Goal: Task Accomplishment & Management: Complete application form

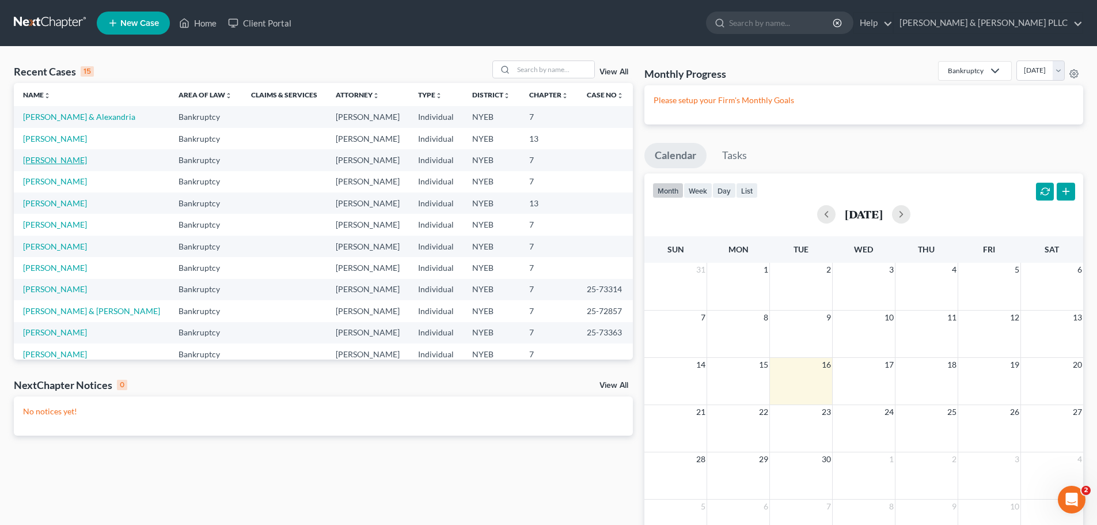
click at [71, 164] on link "[PERSON_NAME]" at bounding box center [55, 160] width 64 height 10
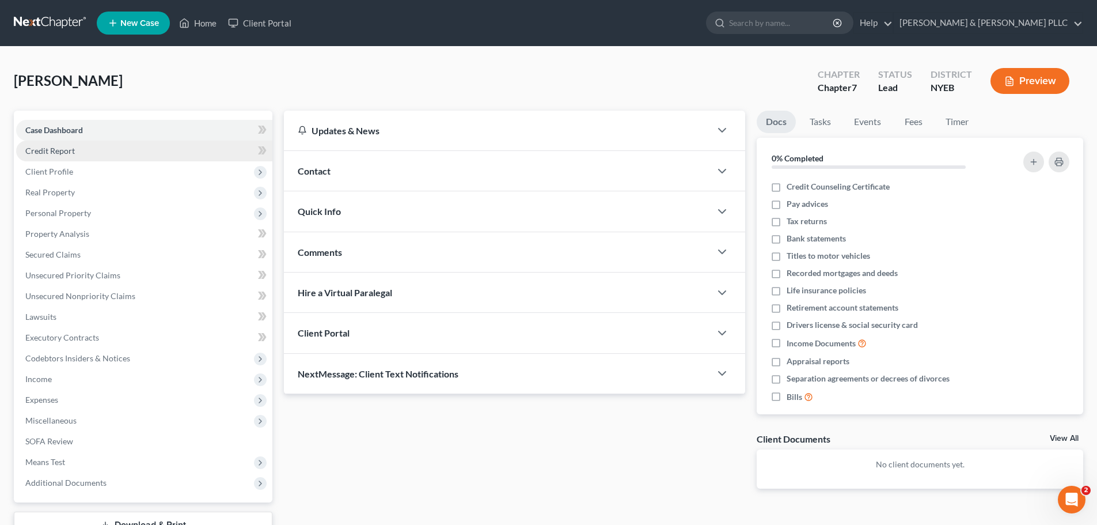
click at [159, 146] on link "Credit Report" at bounding box center [144, 151] width 256 height 21
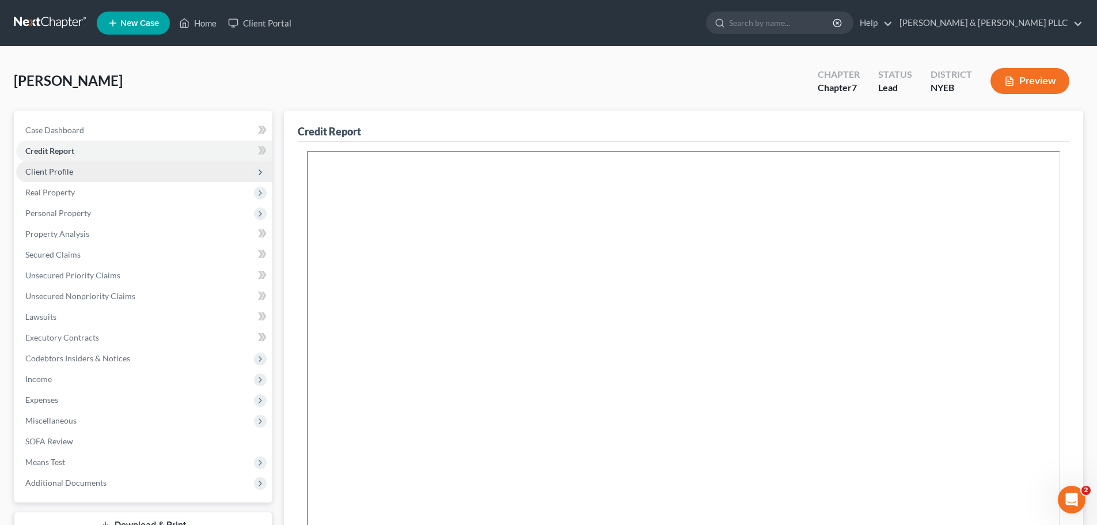
click at [151, 164] on span "Client Profile" at bounding box center [144, 171] width 256 height 21
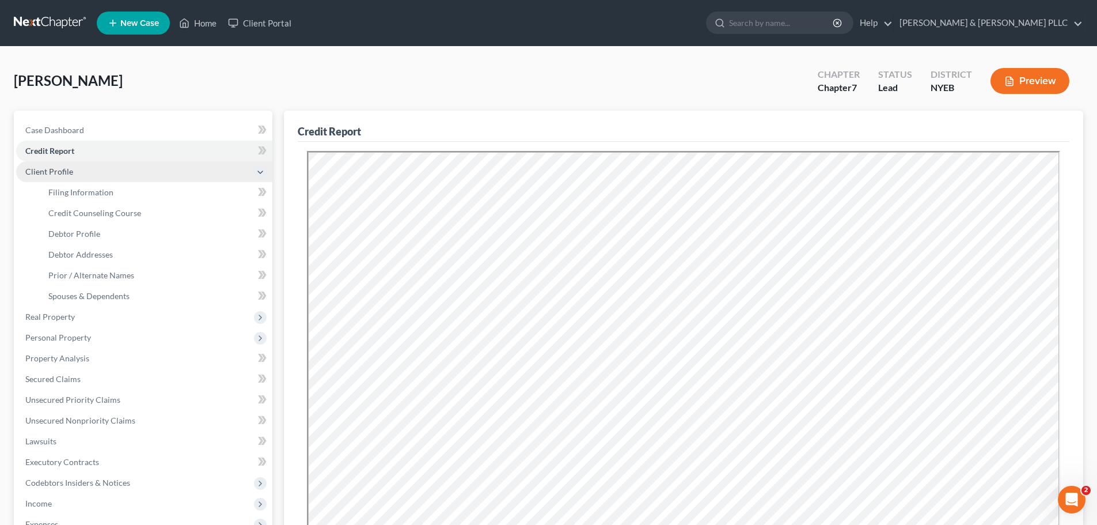
click at [150, 173] on span "Client Profile" at bounding box center [144, 171] width 256 height 21
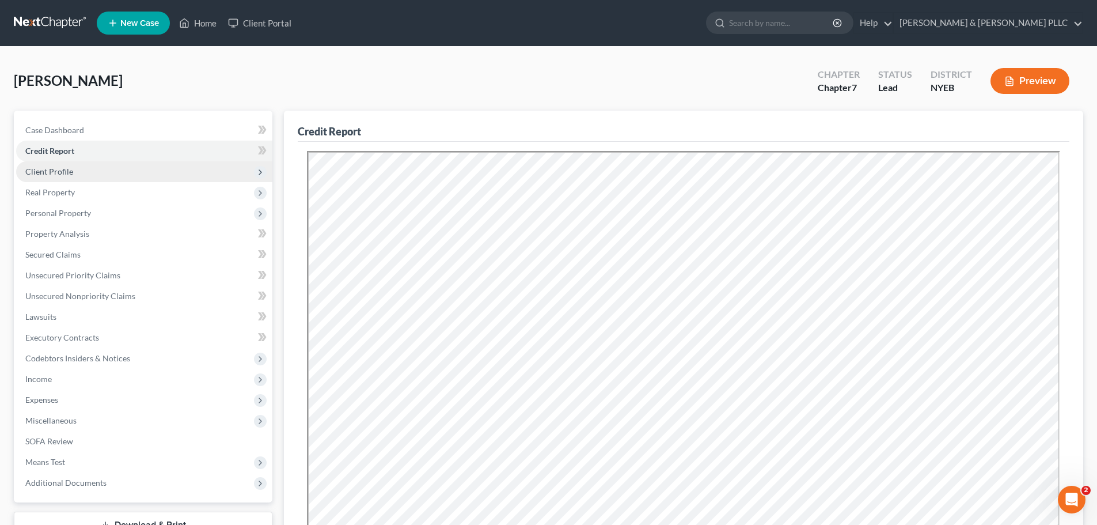
click at [131, 177] on span "Client Profile" at bounding box center [144, 171] width 256 height 21
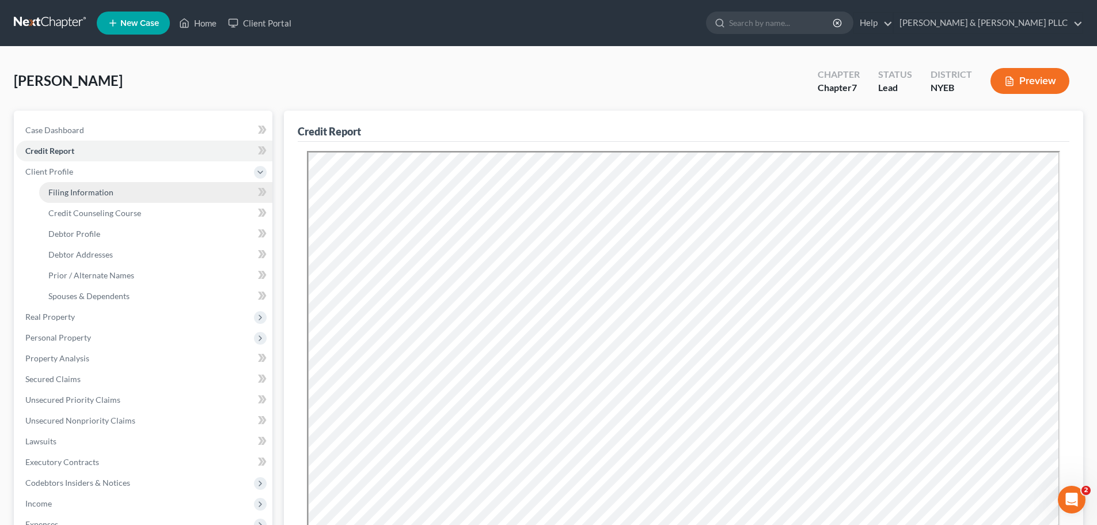
click at [128, 187] on link "Filing Information" at bounding box center [155, 192] width 233 height 21
select select "1"
select select "0"
select select "53"
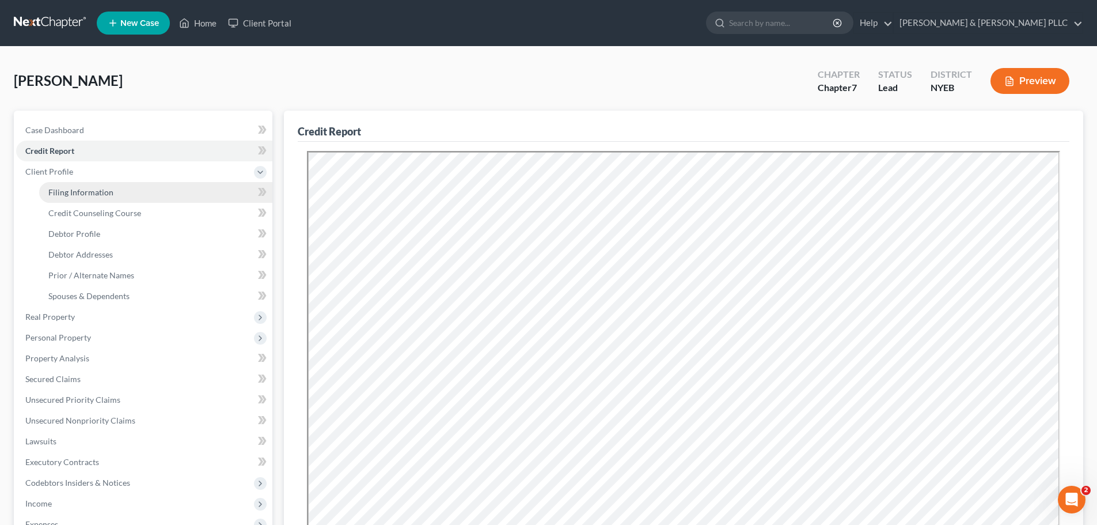
select select "0"
select select "35"
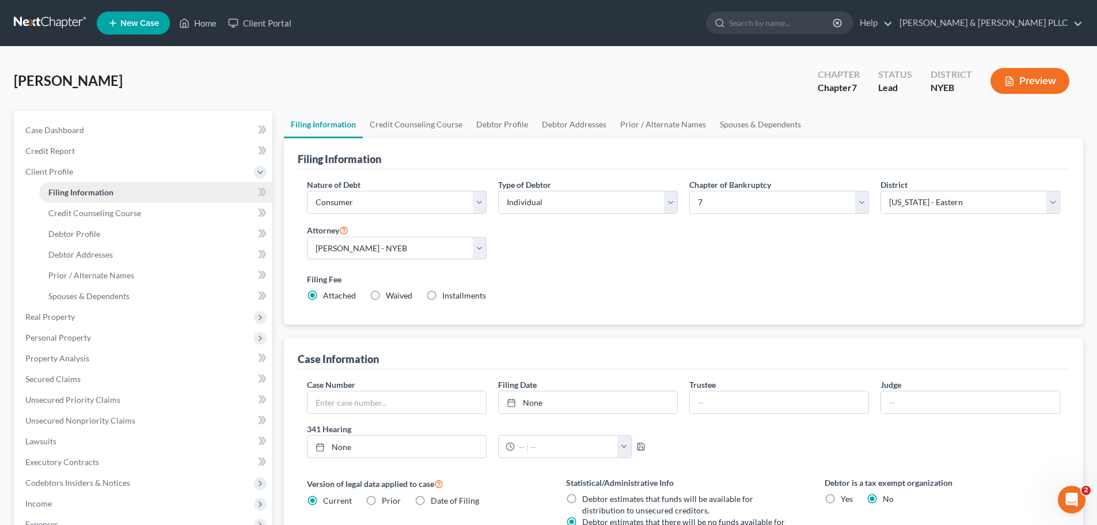
click at [191, 199] on link "Filing Information" at bounding box center [155, 192] width 233 height 21
click at [181, 207] on link "Credit Counseling Course" at bounding box center [155, 213] width 233 height 21
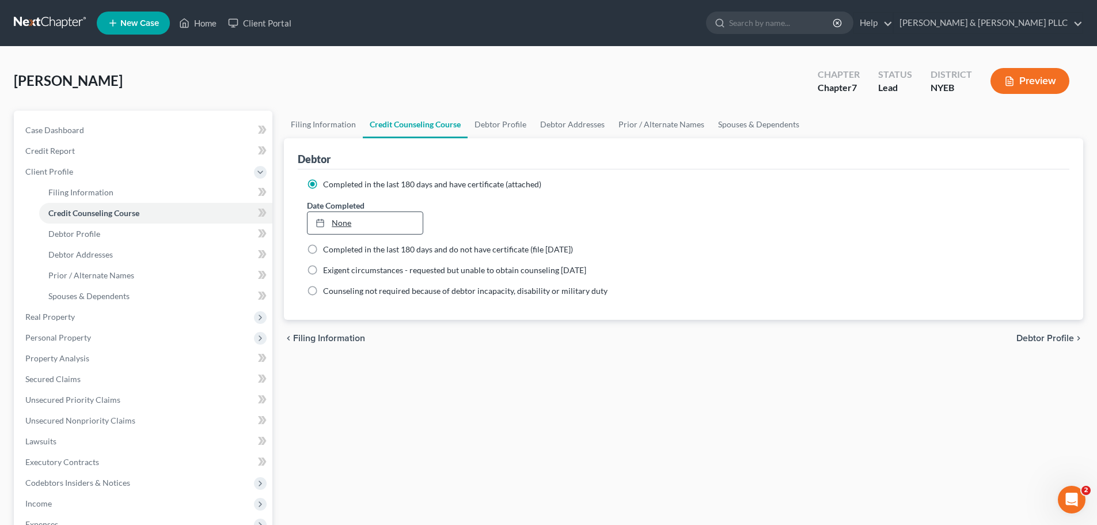
click at [355, 229] on link "None" at bounding box center [365, 223] width 115 height 22
type input "9/16/2025"
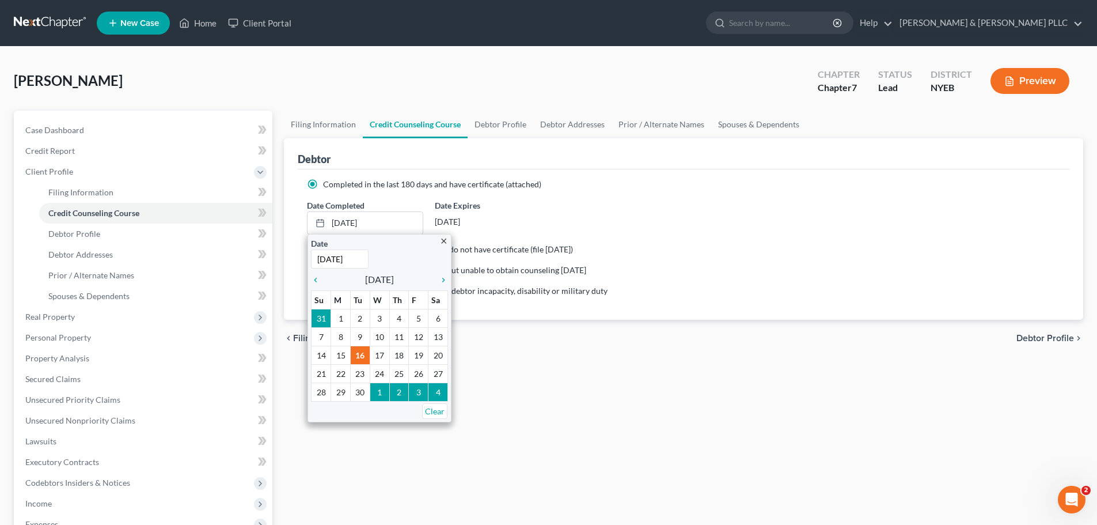
click at [621, 271] on div "Exigent circumstances - requested but unable to obtain counseling within 7 days" at bounding box center [683, 270] width 753 height 12
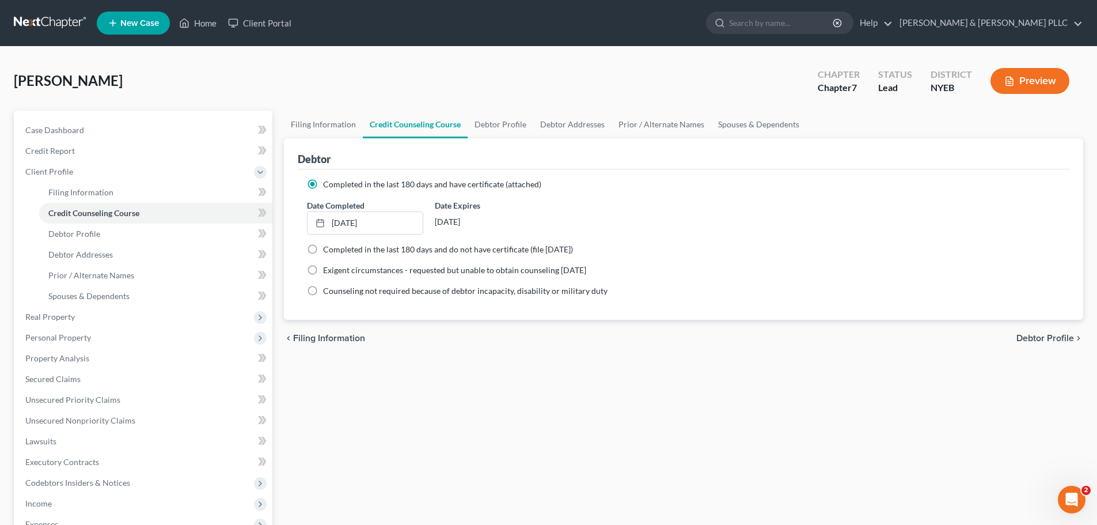
click at [58, 13] on link at bounding box center [51, 23] width 74 height 21
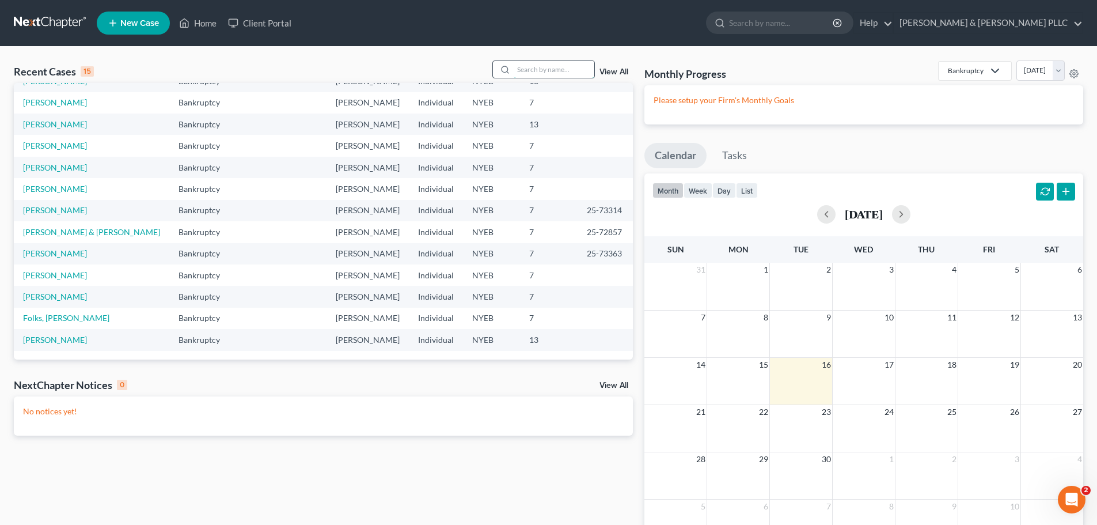
click at [572, 64] on input "search" at bounding box center [554, 69] width 81 height 17
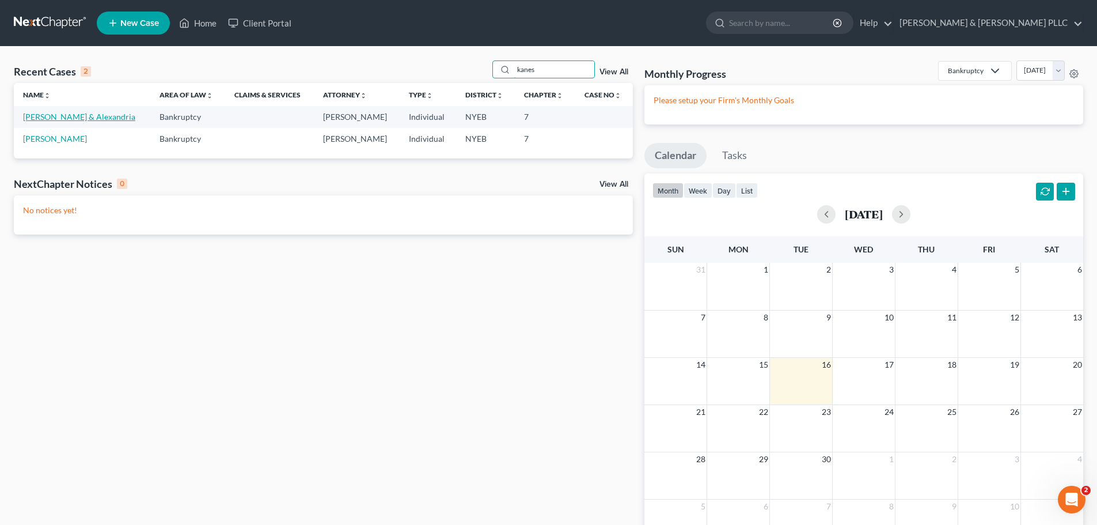
type input "kanes"
click at [44, 119] on link "Kanes, George & Alexandria" at bounding box center [79, 117] width 112 height 10
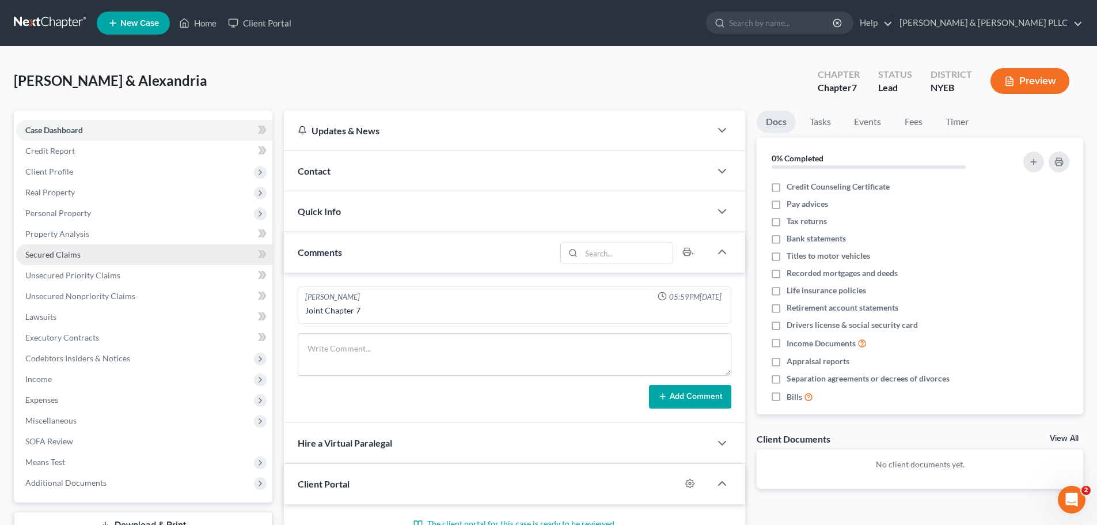
click at [142, 258] on link "Secured Claims" at bounding box center [144, 254] width 256 height 21
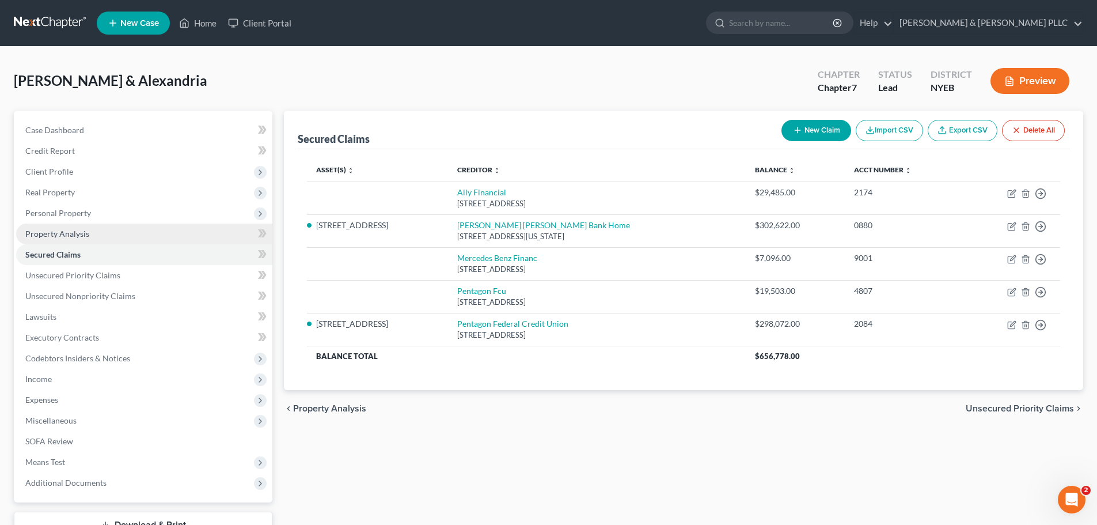
click at [124, 236] on link "Property Analysis" at bounding box center [144, 233] width 256 height 21
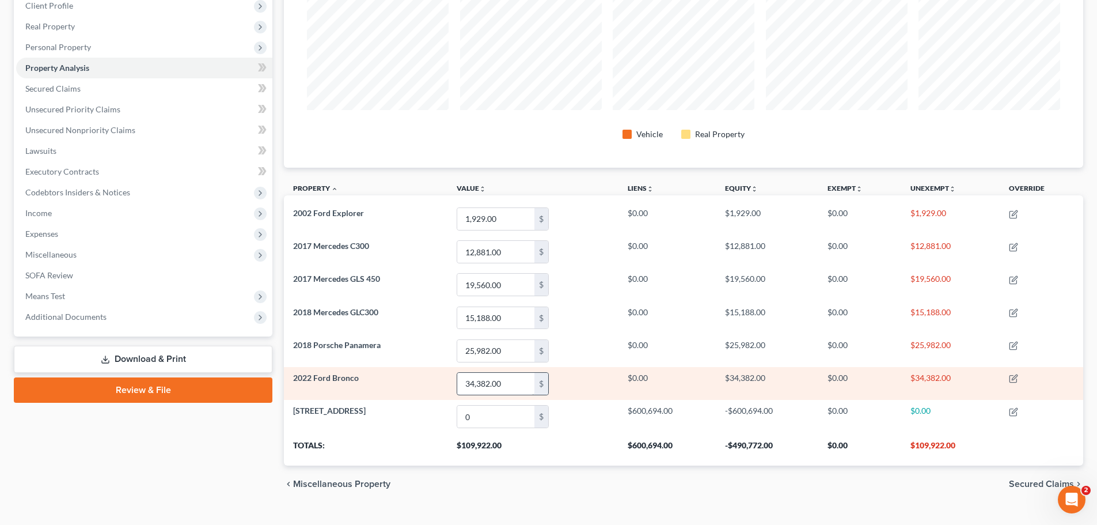
scroll to position [173, 0]
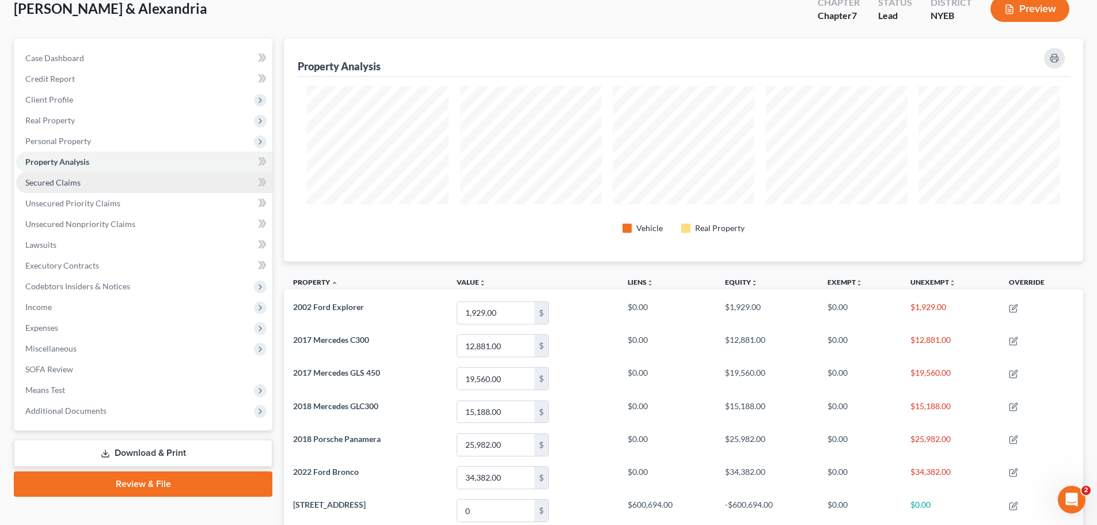
click at [147, 189] on link "Secured Claims" at bounding box center [144, 182] width 256 height 21
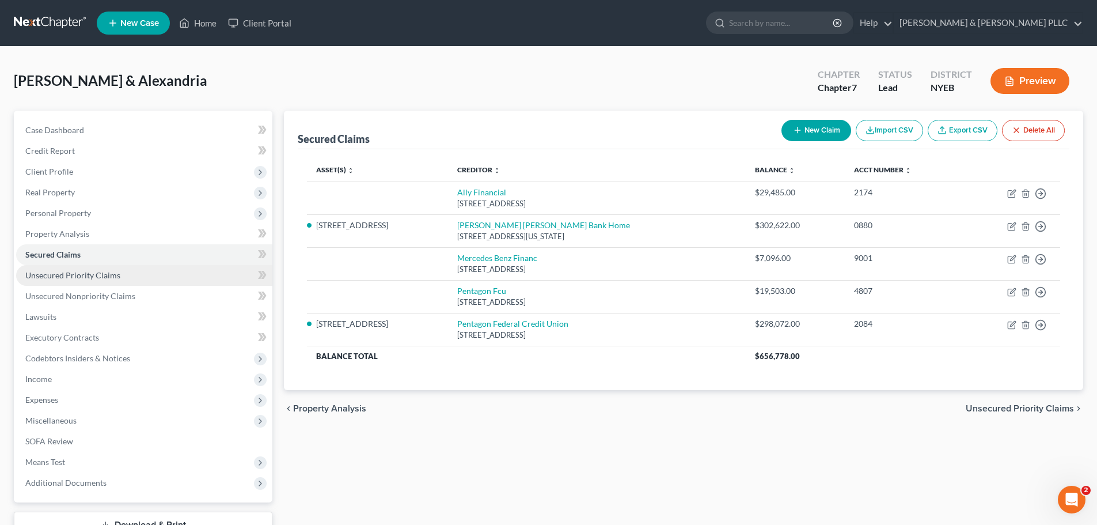
click at [162, 281] on link "Unsecured Priority Claims" at bounding box center [144, 275] width 256 height 21
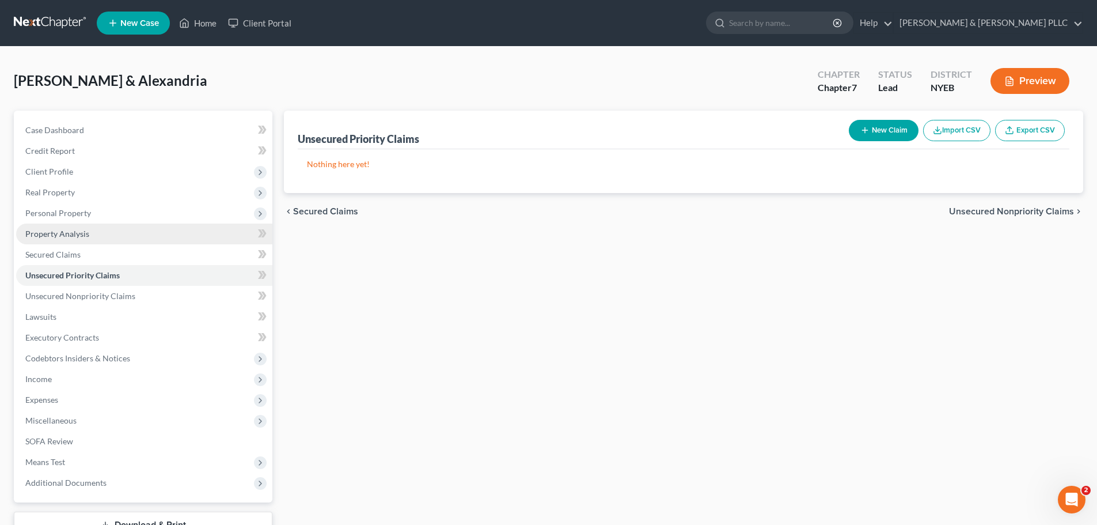
click at [183, 226] on link "Property Analysis" at bounding box center [144, 233] width 256 height 21
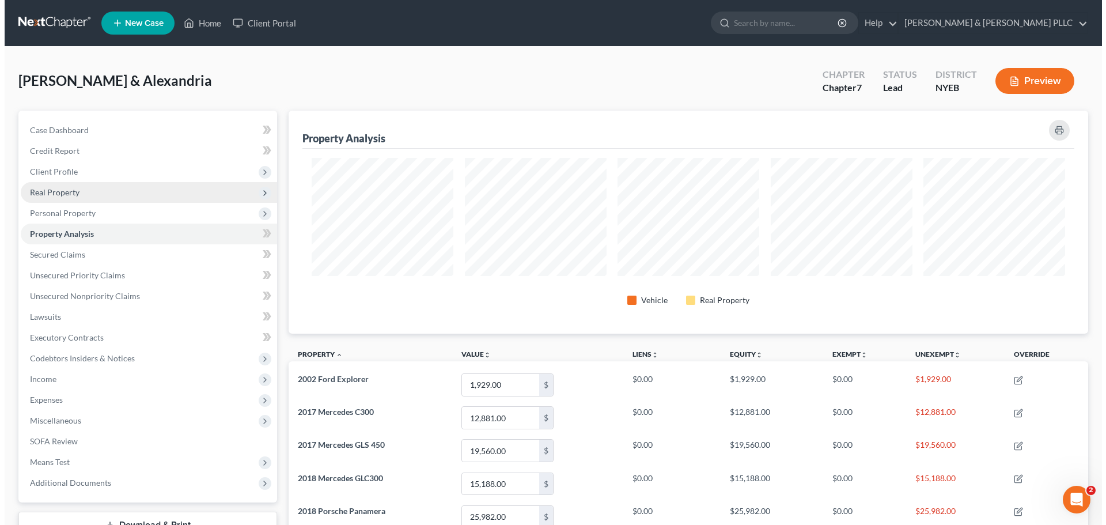
scroll to position [223, 799]
click at [144, 198] on span "Real Property" at bounding box center [144, 192] width 256 height 21
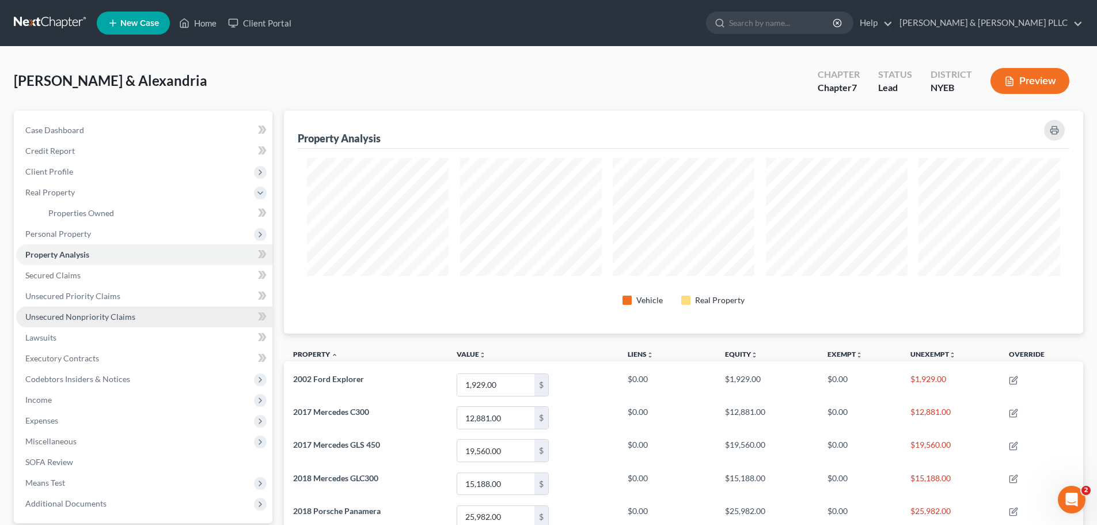
click at [106, 324] on link "Unsecured Nonpriority Claims" at bounding box center [144, 316] width 256 height 21
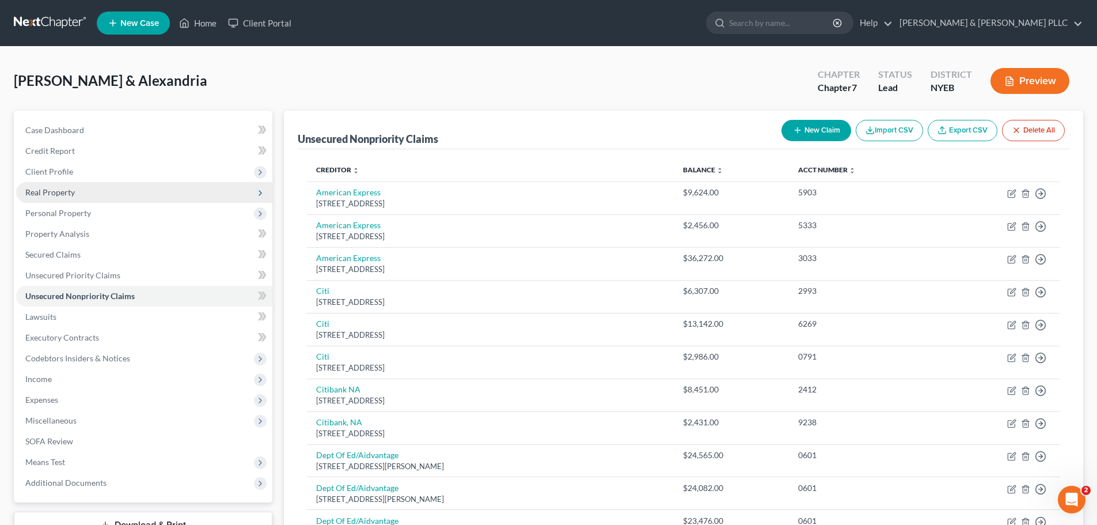
click at [173, 200] on span "Real Property" at bounding box center [144, 192] width 256 height 21
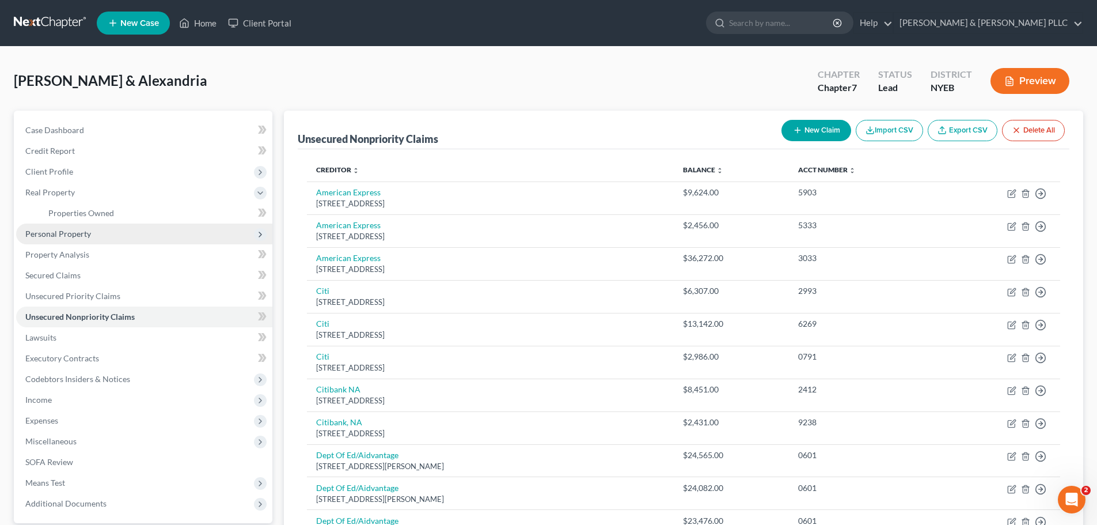
click at [160, 228] on span "Personal Property" at bounding box center [144, 233] width 256 height 21
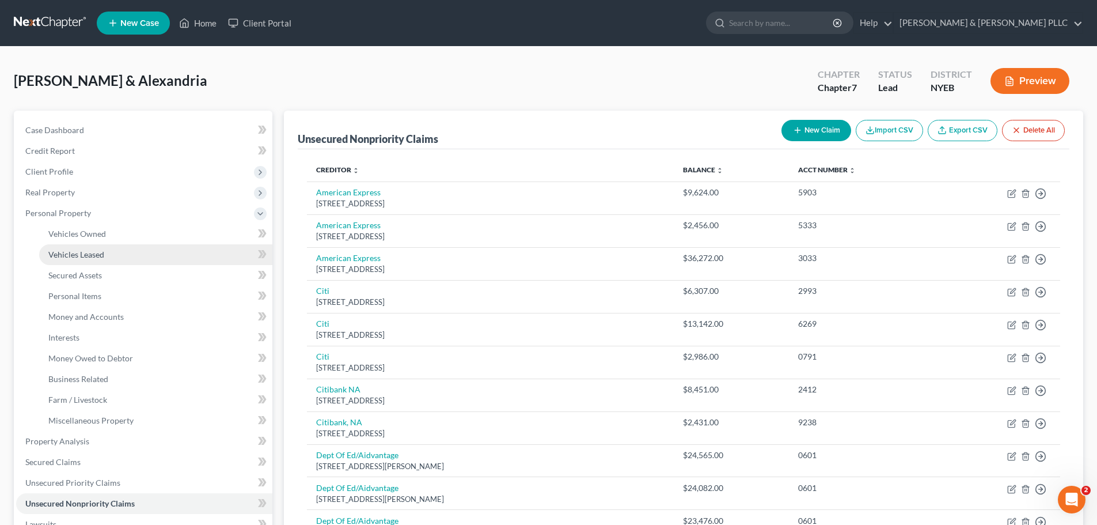
click at [164, 256] on link "Vehicles Leased" at bounding box center [155, 254] width 233 height 21
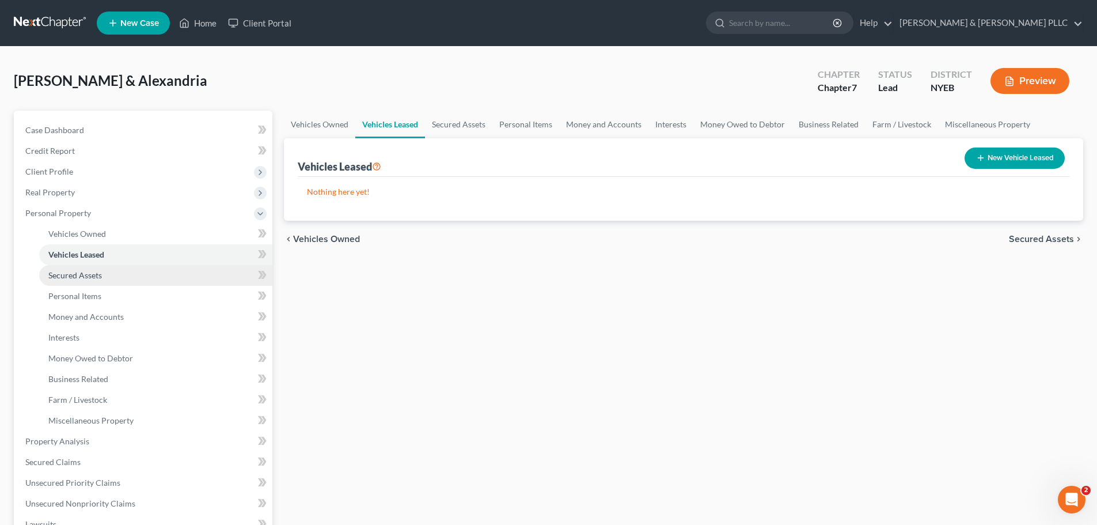
click at [164, 270] on link "Secured Assets" at bounding box center [155, 275] width 233 height 21
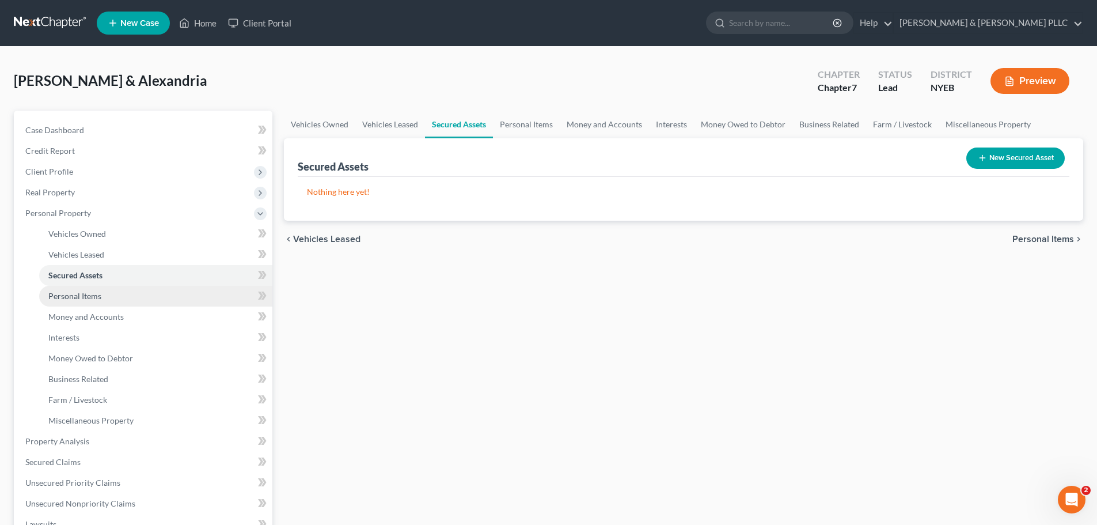
click at [154, 295] on link "Personal Items" at bounding box center [155, 296] width 233 height 21
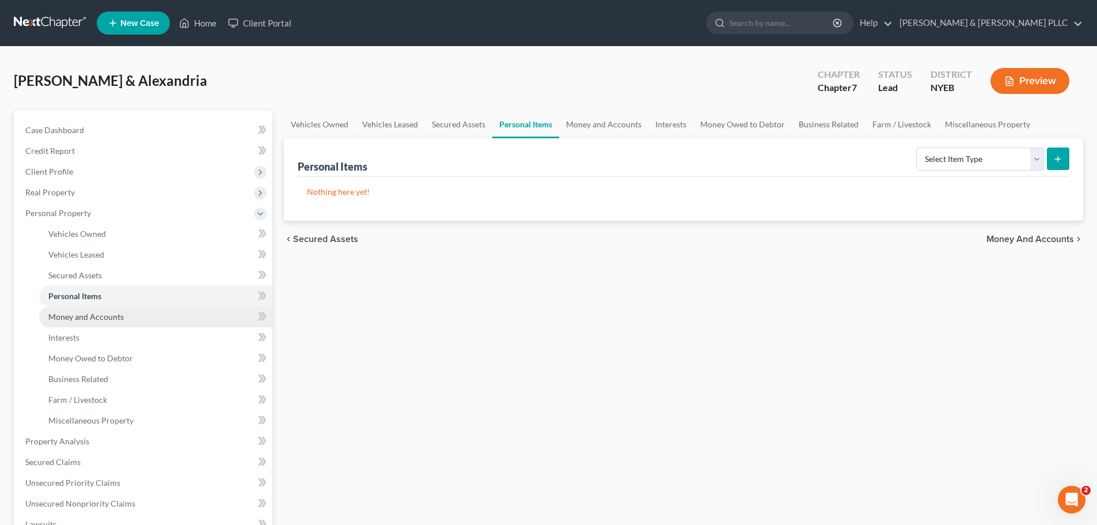
click at [188, 318] on link "Money and Accounts" at bounding box center [155, 316] width 233 height 21
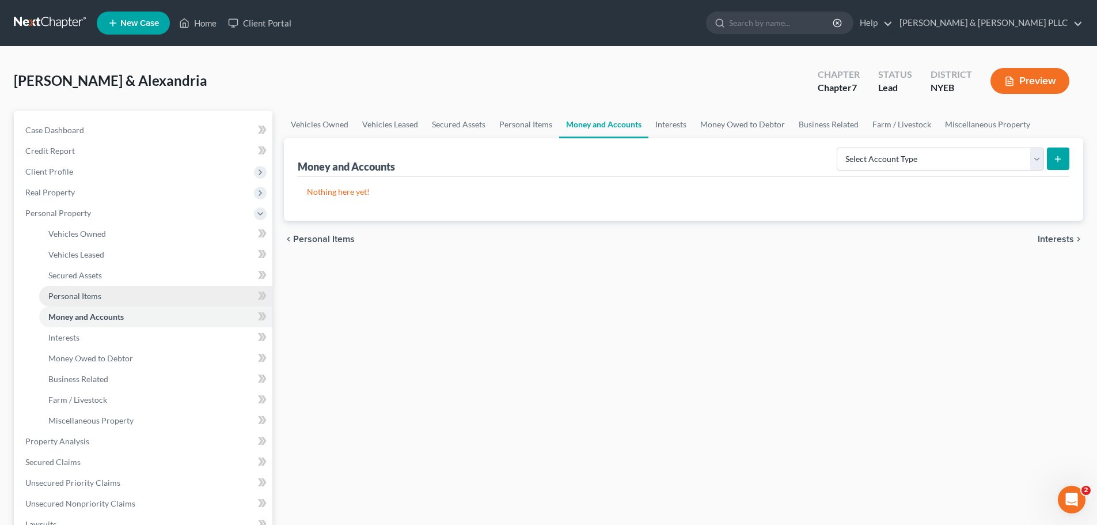
click at [189, 300] on link "Personal Items" at bounding box center [155, 296] width 233 height 21
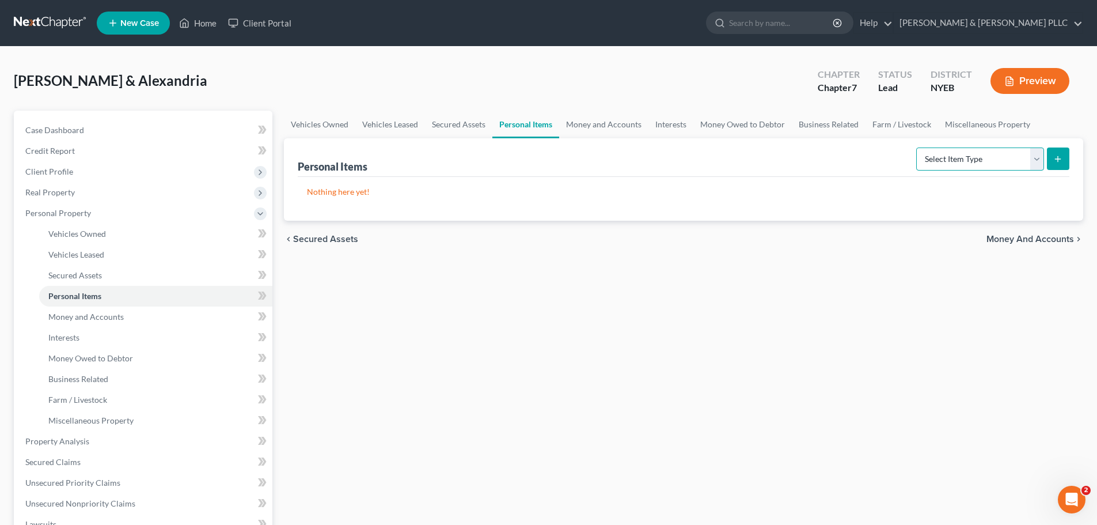
click at [967, 160] on select "Select Item Type Clothing Collectibles Of Value Electronics Firearms Household …" at bounding box center [980, 158] width 128 height 23
select select "clothing"
click at [918, 147] on select "Select Item Type Clothing Collectibles Of Value Electronics Firearms Household …" at bounding box center [980, 158] width 128 height 23
click at [1066, 160] on button "submit" at bounding box center [1058, 158] width 22 height 22
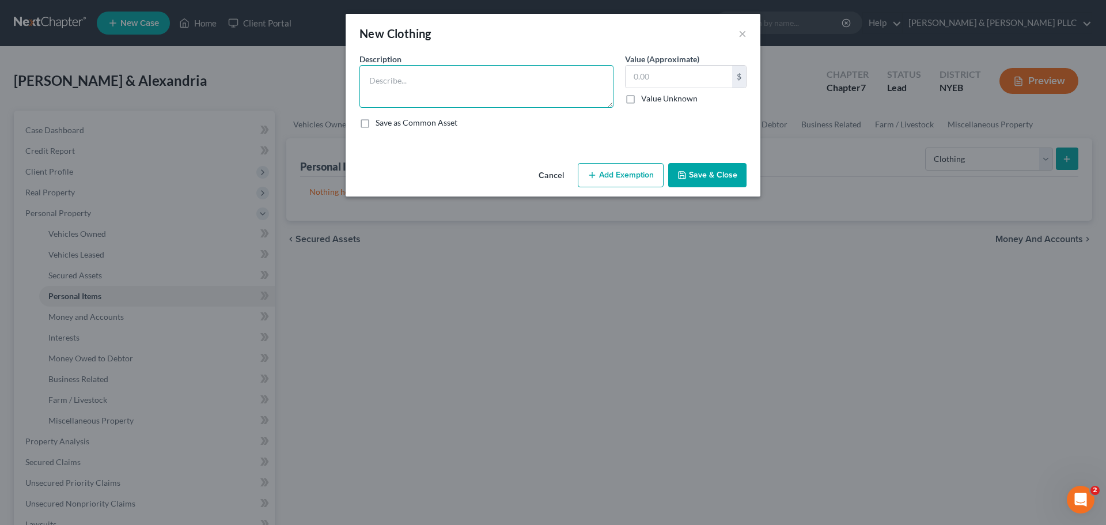
click at [548, 83] on textarea at bounding box center [486, 86] width 254 height 43
type textarea "Clothing"
click at [689, 69] on input "text" at bounding box center [678, 77] width 107 height 22
click at [609, 85] on textarea "Clothing" at bounding box center [486, 86] width 254 height 43
click at [646, 75] on input "text" at bounding box center [678, 77] width 107 height 22
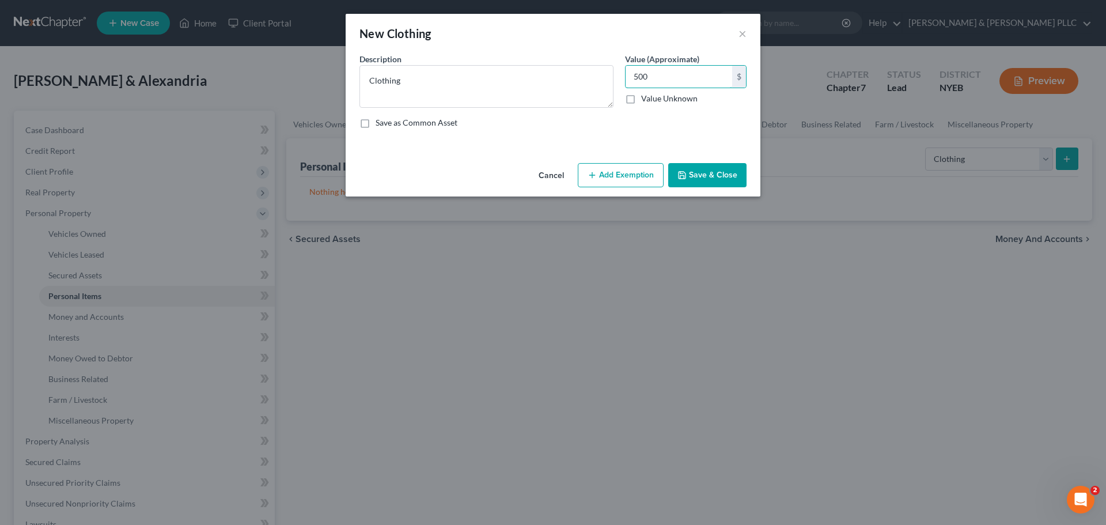
type input "500"
click at [635, 164] on div "Cancel Add Exemption Save & Close" at bounding box center [553, 177] width 415 height 38
click at [634, 174] on button "Add Exemption" at bounding box center [621, 175] width 86 height 24
select select "2"
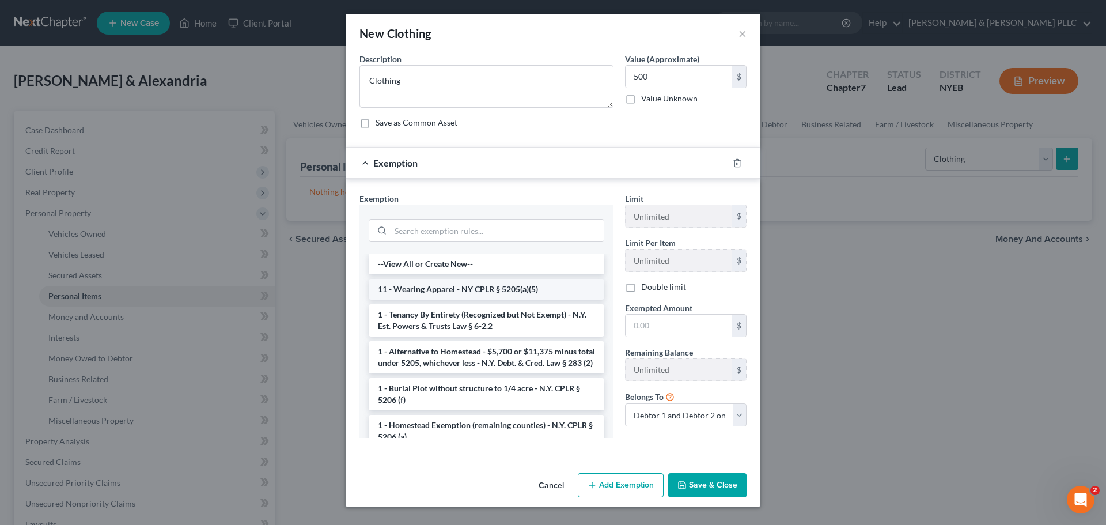
click at [452, 294] on li "11 - Wearing Apparel - NY CPLR § 5205(a)(5)" at bounding box center [487, 289] width 236 height 21
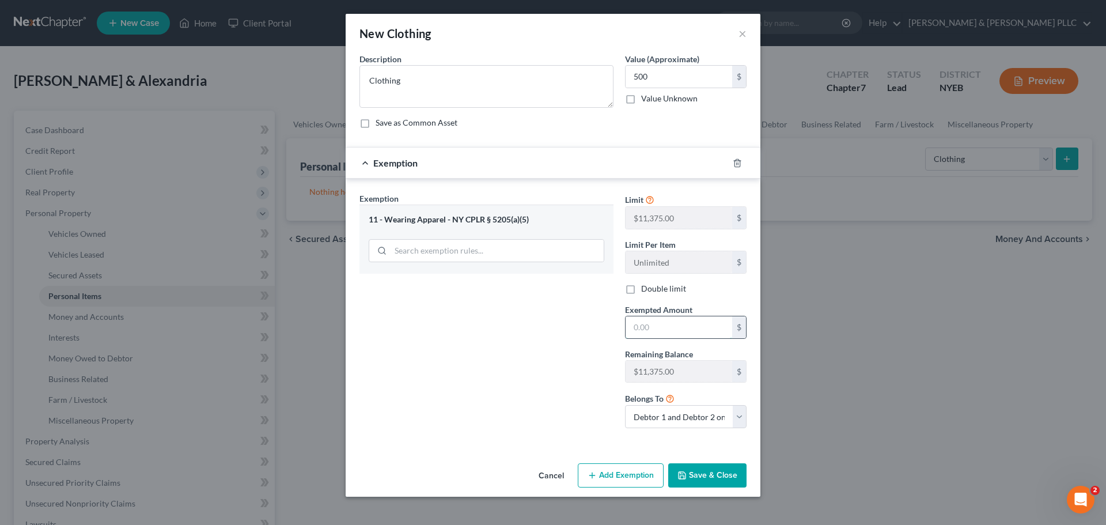
click at [667, 331] on input "text" at bounding box center [678, 327] width 107 height 22
type input "500"
click at [746, 476] on button "Save & Close" at bounding box center [707, 475] width 78 height 24
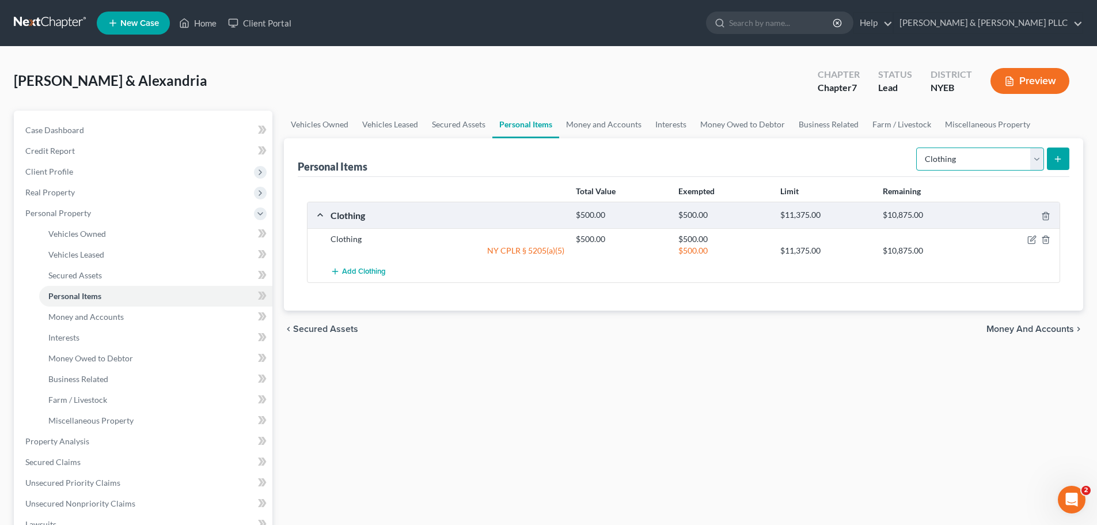
click at [1004, 163] on select "Select Item Type Clothing Collectibles Of Value Electronics Firearms Household …" at bounding box center [980, 158] width 128 height 23
select select "electronics"
click at [918, 147] on select "Select Item Type Clothing Collectibles Of Value Electronics Firearms Household …" at bounding box center [980, 158] width 128 height 23
click at [1059, 154] on icon "submit" at bounding box center [1057, 158] width 9 height 9
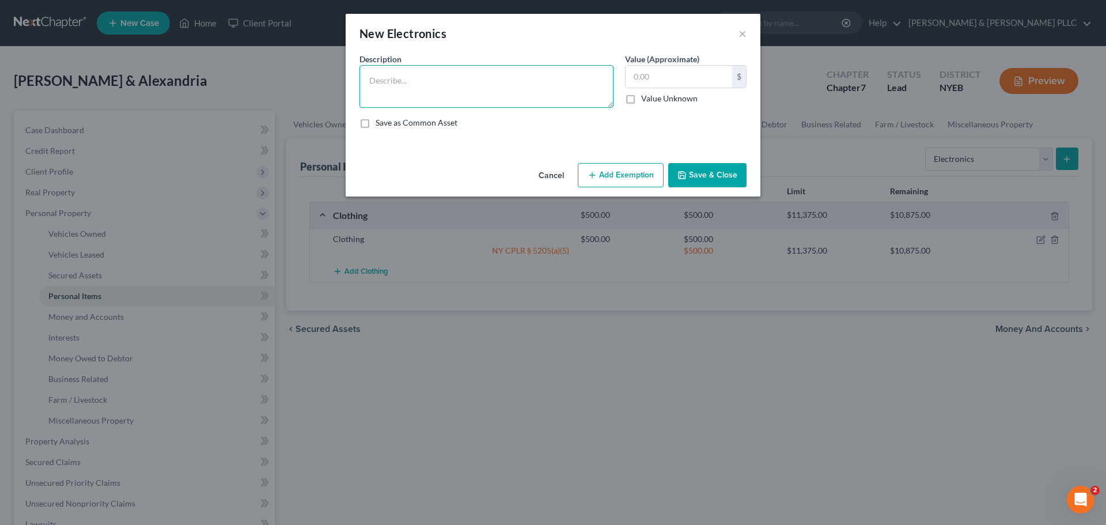
click at [528, 74] on textarea at bounding box center [486, 86] width 254 height 43
type textarea "Laptop, TV, and cellphone"
click at [632, 70] on input "text" at bounding box center [678, 77] width 107 height 22
type input "400"
click at [615, 165] on button "Add Exemption" at bounding box center [621, 175] width 86 height 24
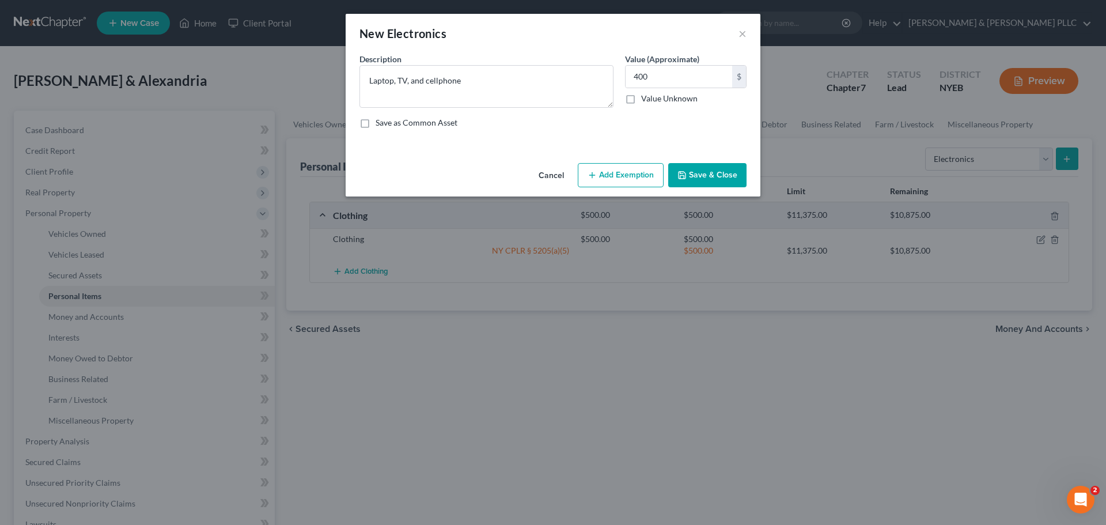
select select "2"
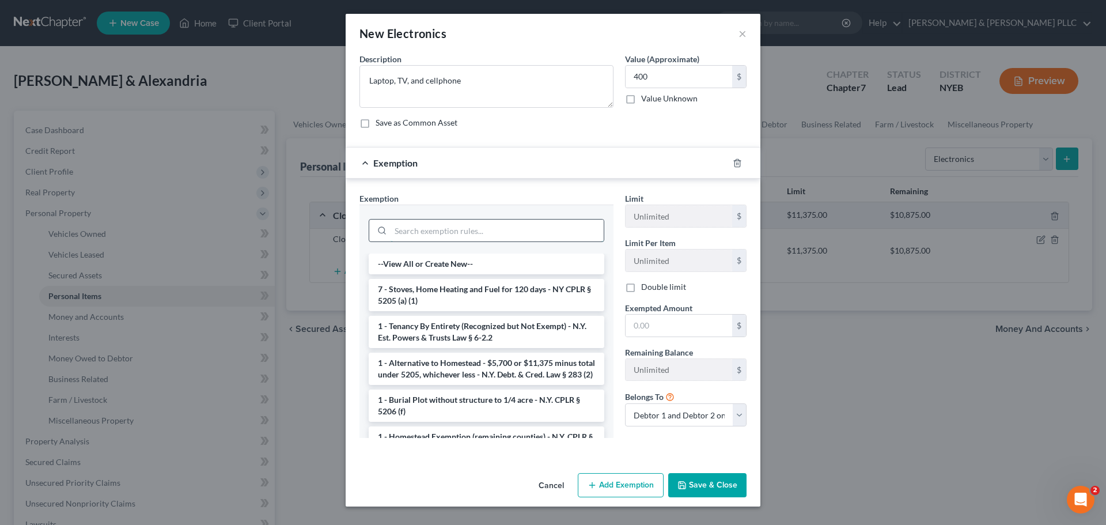
click at [512, 228] on input "search" at bounding box center [497, 230] width 213 height 22
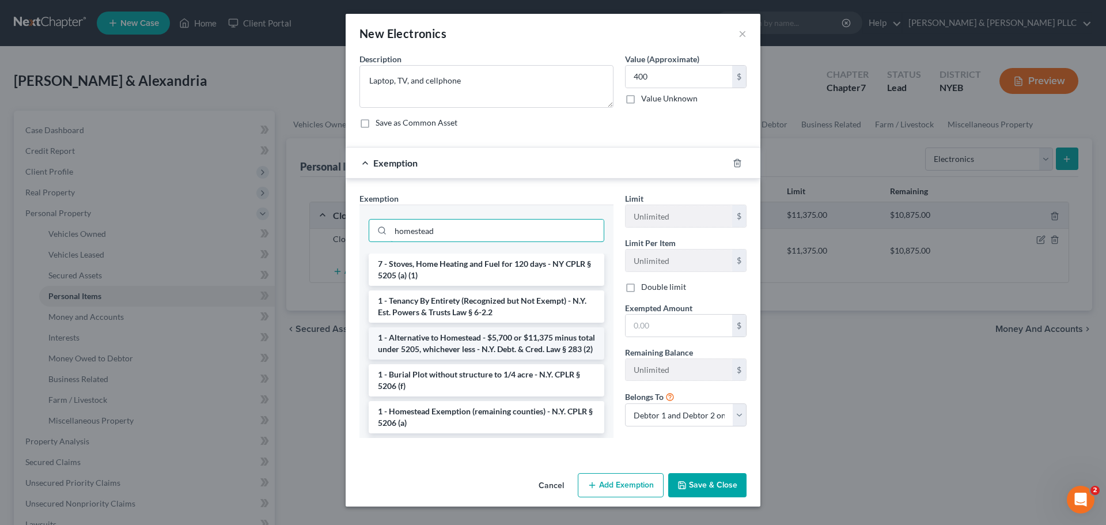
scroll to position [58, 0]
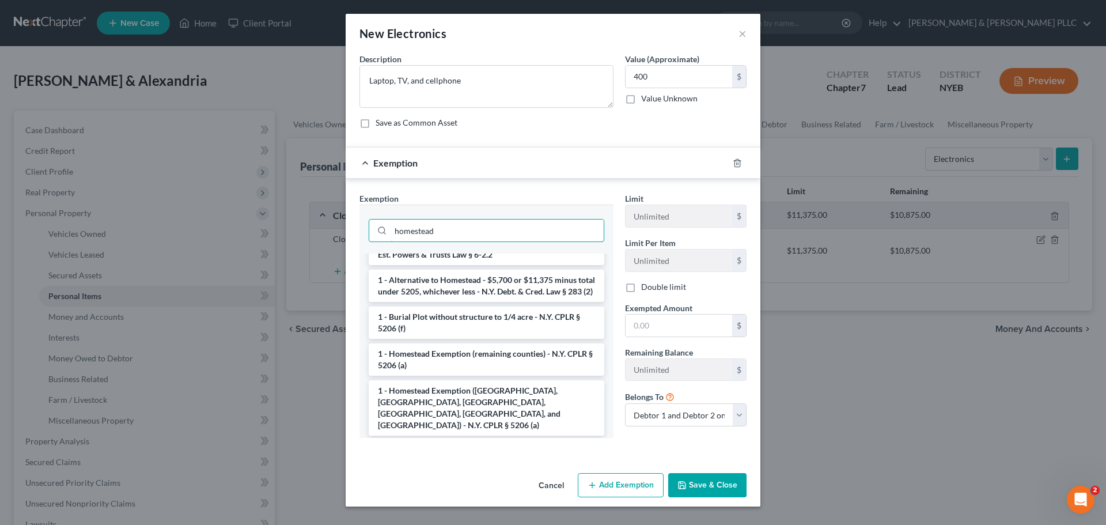
type input "homestead"
click at [510, 370] on li "1 - Homestead Exemption (remaining counties) - N.Y. CPLR § 5206 (a)" at bounding box center [487, 359] width 236 height 32
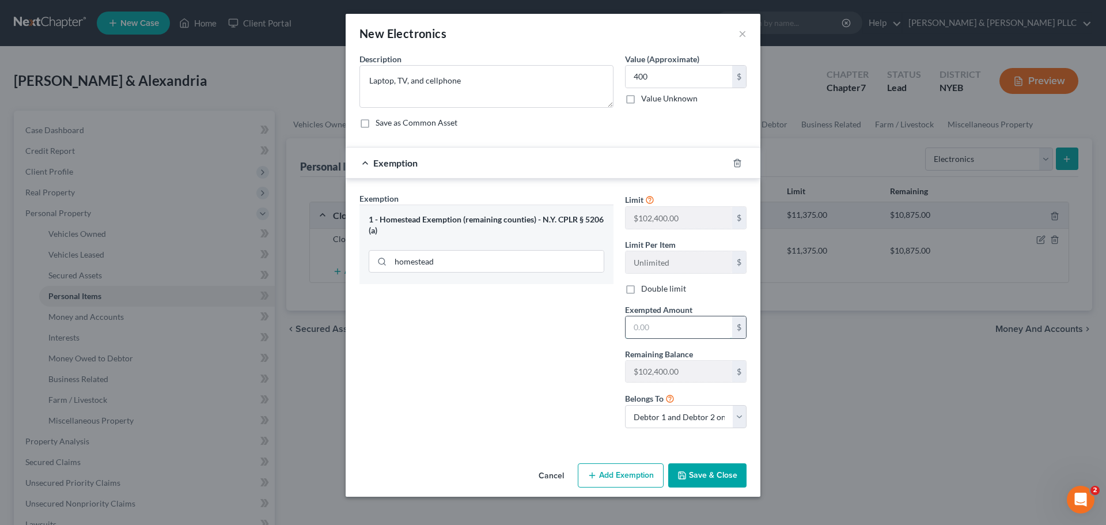
click at [685, 333] on input "text" at bounding box center [678, 327] width 107 height 22
type input "400"
click at [711, 475] on button "Save & Close" at bounding box center [707, 475] width 78 height 24
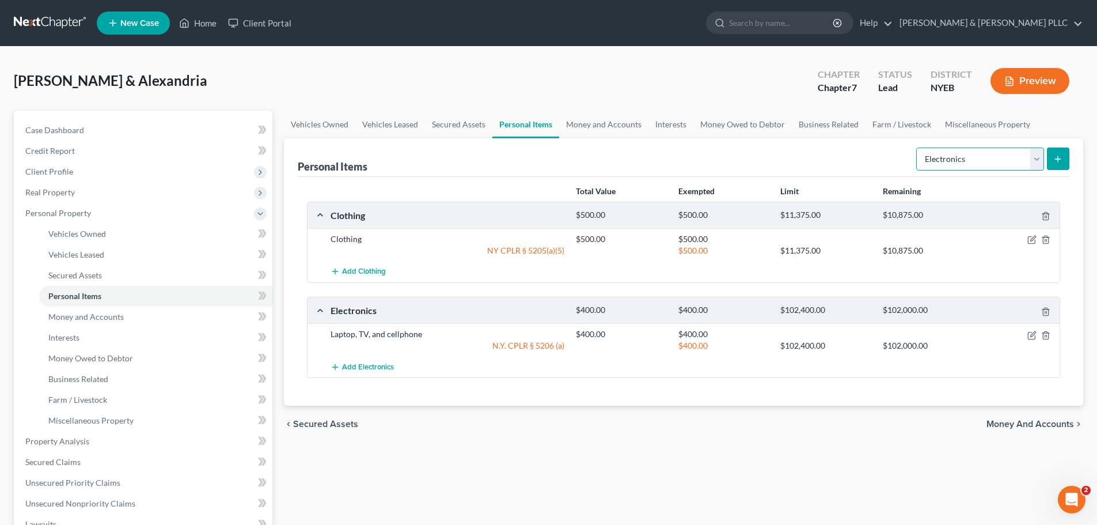
drag, startPoint x: 1017, startPoint y: 158, endPoint x: 1013, endPoint y: 170, distance: 12.7
click at [1017, 158] on select "Select Item Type Clothing Collectibles Of Value Electronics Firearms Household …" at bounding box center [980, 158] width 128 height 23
select select "household_goods"
click at [918, 147] on select "Select Item Type Clothing Collectibles Of Value Electronics Firearms Household …" at bounding box center [980, 158] width 128 height 23
click at [1066, 168] on button "submit" at bounding box center [1058, 158] width 22 height 22
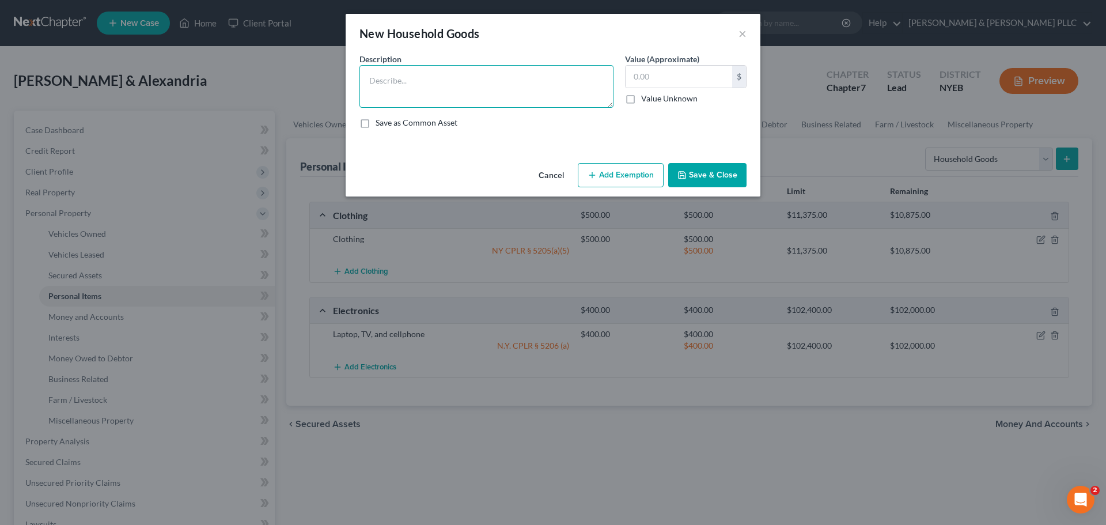
click at [495, 96] on textarea at bounding box center [486, 86] width 254 height 43
type textarea "Furnishings"
click at [651, 73] on input "text" at bounding box center [678, 77] width 107 height 22
type input "2,000"
click at [609, 173] on button "Add Exemption" at bounding box center [621, 175] width 86 height 24
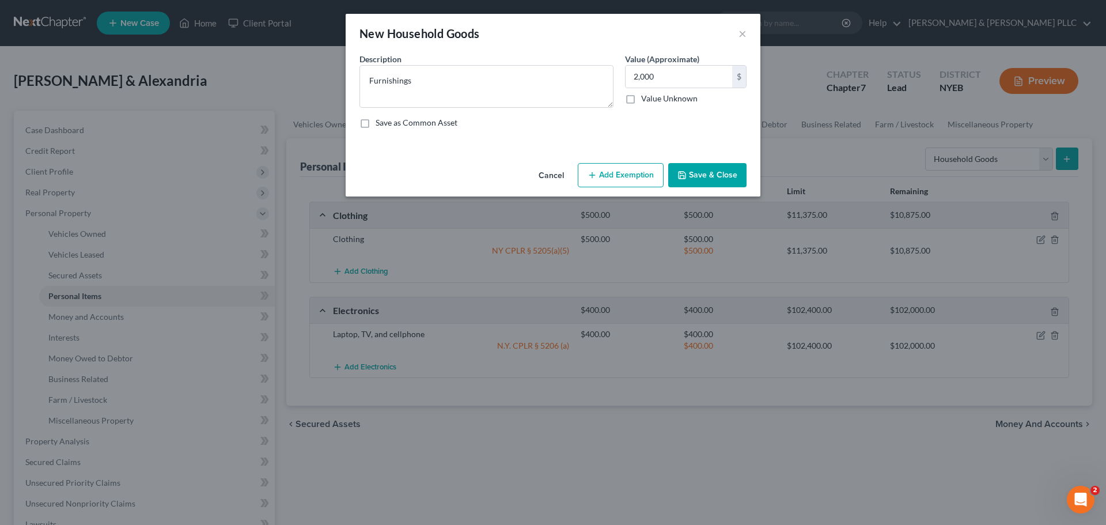
select select "2"
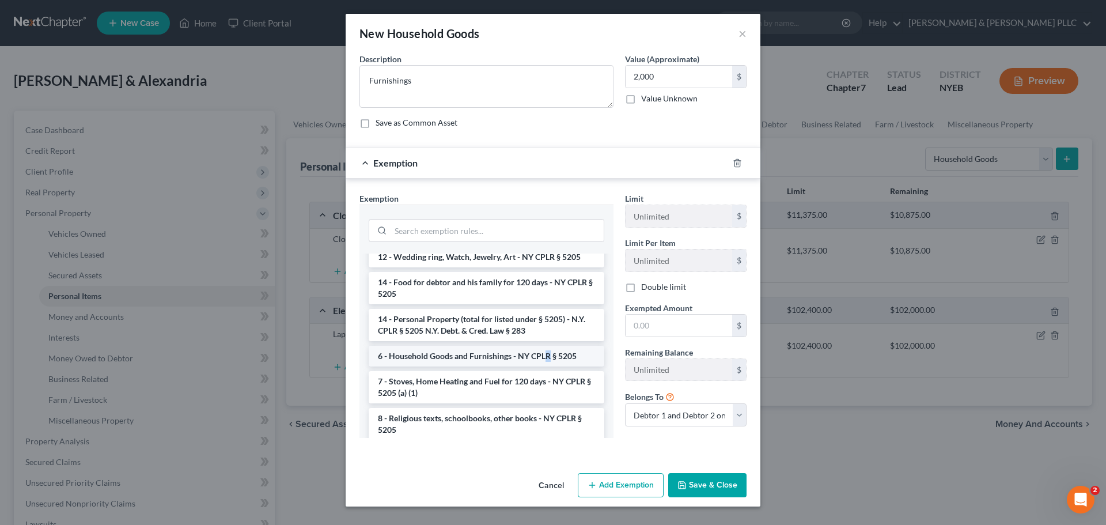
click at [547, 352] on li "6 - Household Goods and Furnishings - NY CPLR § 5205" at bounding box center [487, 356] width 236 height 21
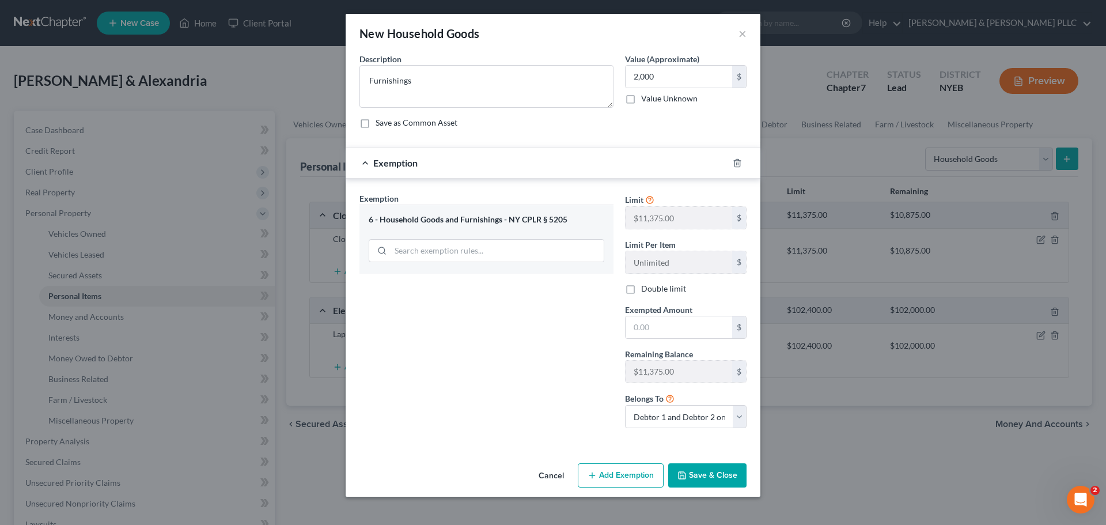
click at [572, 219] on div "6 - Household Goods and Furnishings - NY CPLR § 5205" at bounding box center [487, 219] width 236 height 11
click at [534, 221] on div "6 - Household Goods and Furnishings - NY CPLR § 5205" at bounding box center [487, 219] width 236 height 11
click at [551, 275] on div "Exemption Set must be selected for CA. Exemption * 6 - Household Goods and Furn…" at bounding box center [487, 314] width 266 height 245
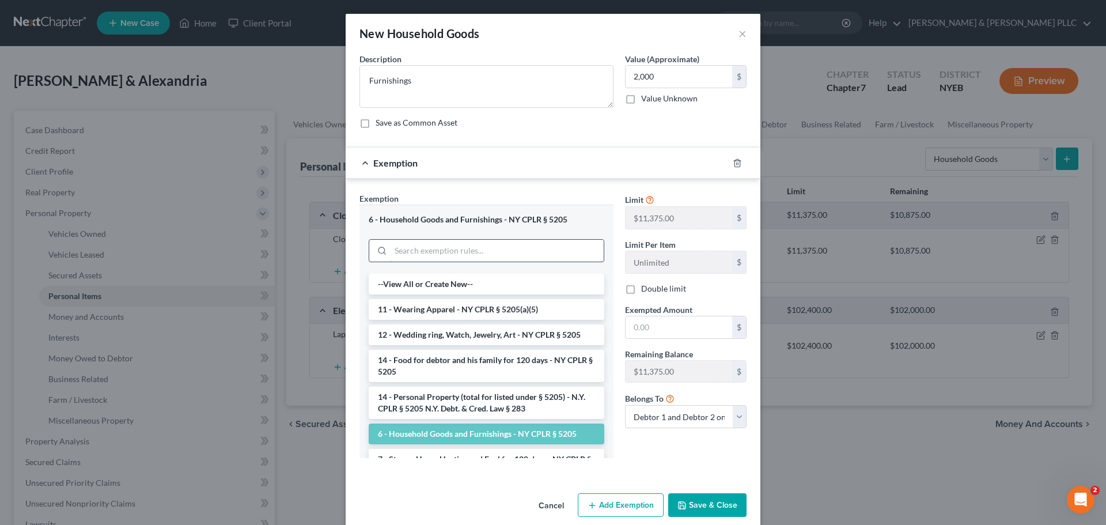
click at [544, 259] on input "search" at bounding box center [497, 251] width 213 height 22
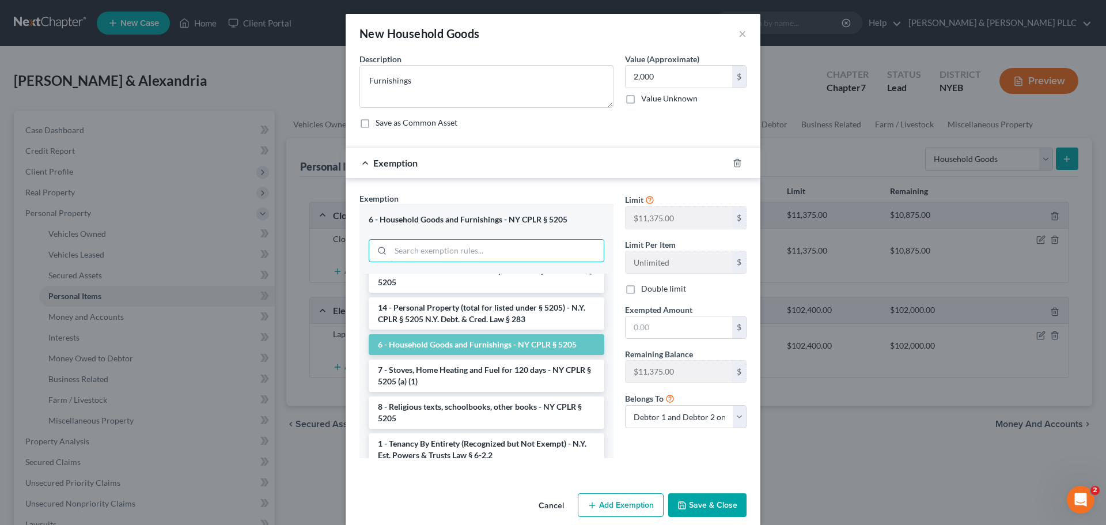
scroll to position [115, 0]
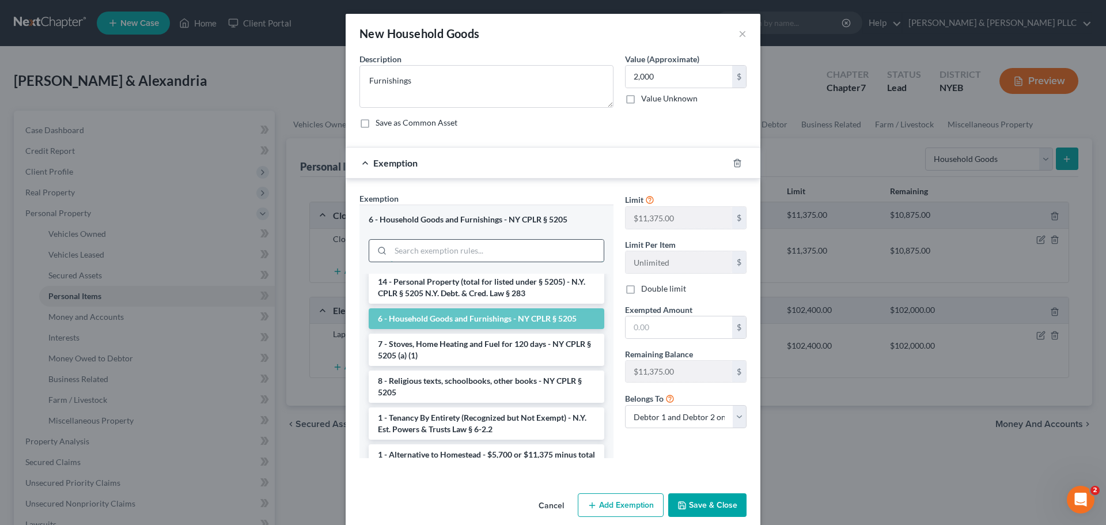
click at [492, 242] on input "search" at bounding box center [497, 251] width 213 height 22
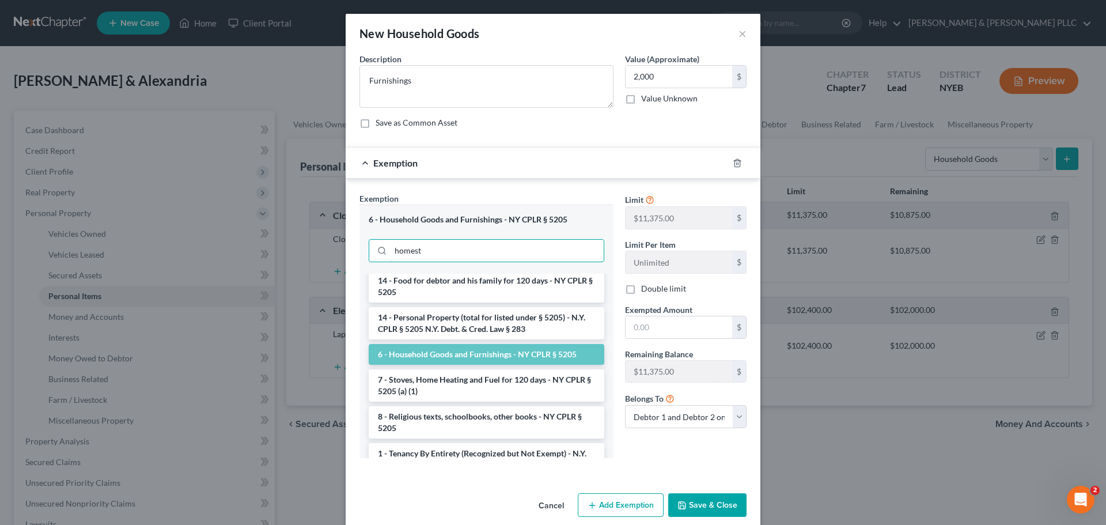
scroll to position [0, 0]
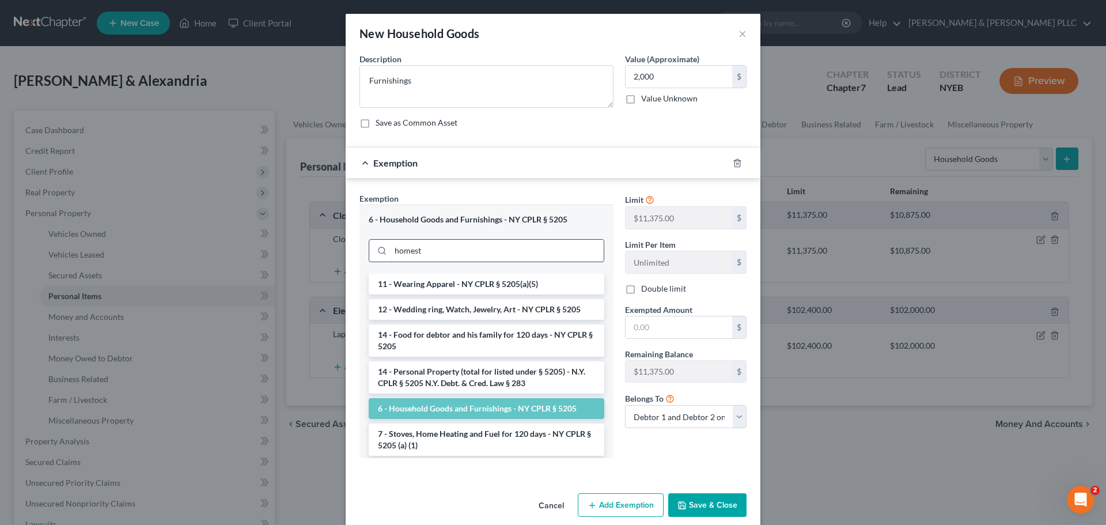
click at [477, 255] on input "homest" at bounding box center [497, 251] width 213 height 22
type input "homestead"
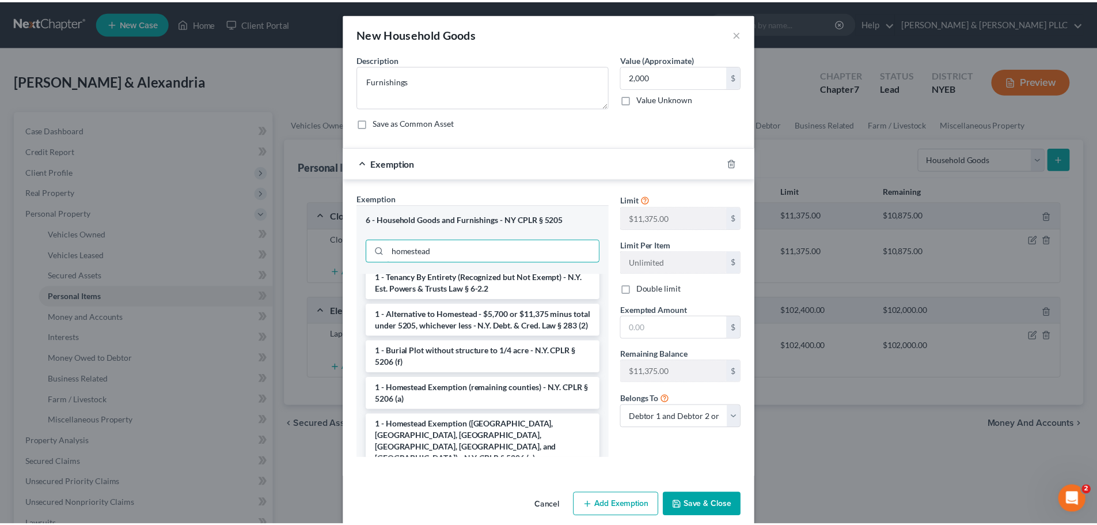
scroll to position [288, 0]
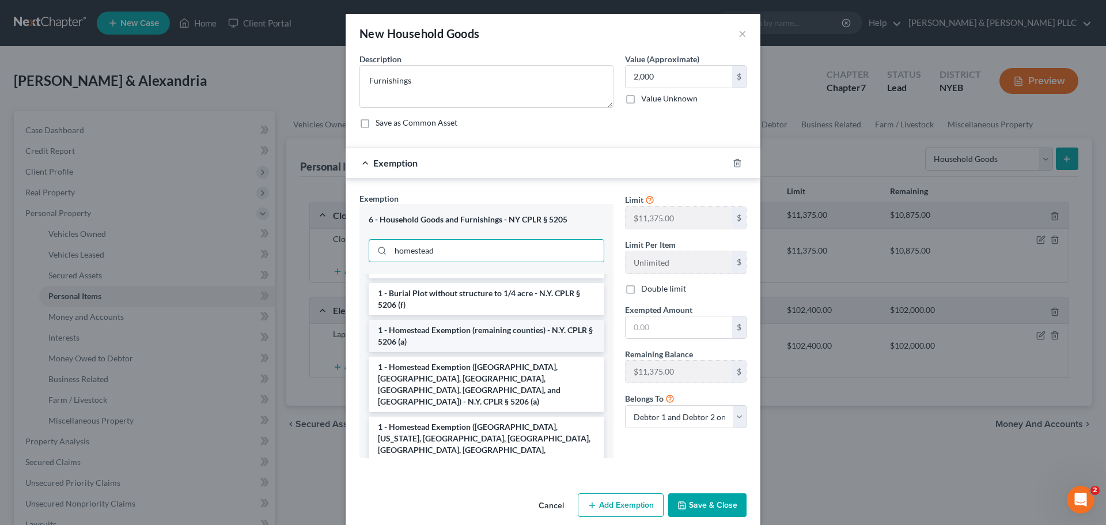
click at [495, 350] on li "1 - Homestead Exemption (remaining counties) - N.Y. CPLR § 5206 (a)" at bounding box center [487, 336] width 236 height 32
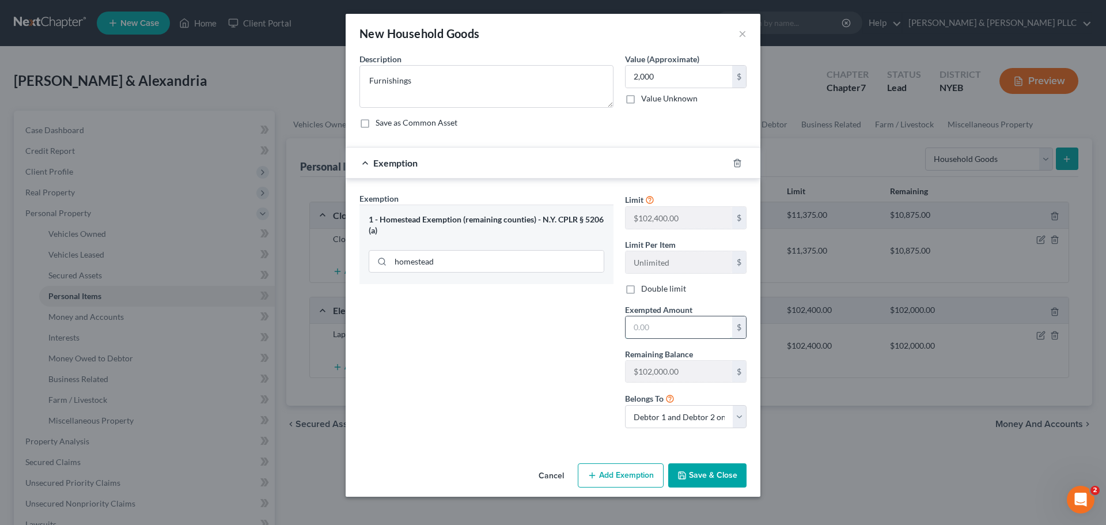
click at [659, 322] on input "text" at bounding box center [678, 327] width 107 height 22
type input "2,000"
drag, startPoint x: 616, startPoint y: 460, endPoint x: 683, endPoint y: 475, distance: 68.0
click at [619, 460] on div "Cancel Add Exemption Save & Close" at bounding box center [553, 477] width 415 height 38
click at [697, 478] on button "Save & Close" at bounding box center [707, 475] width 78 height 24
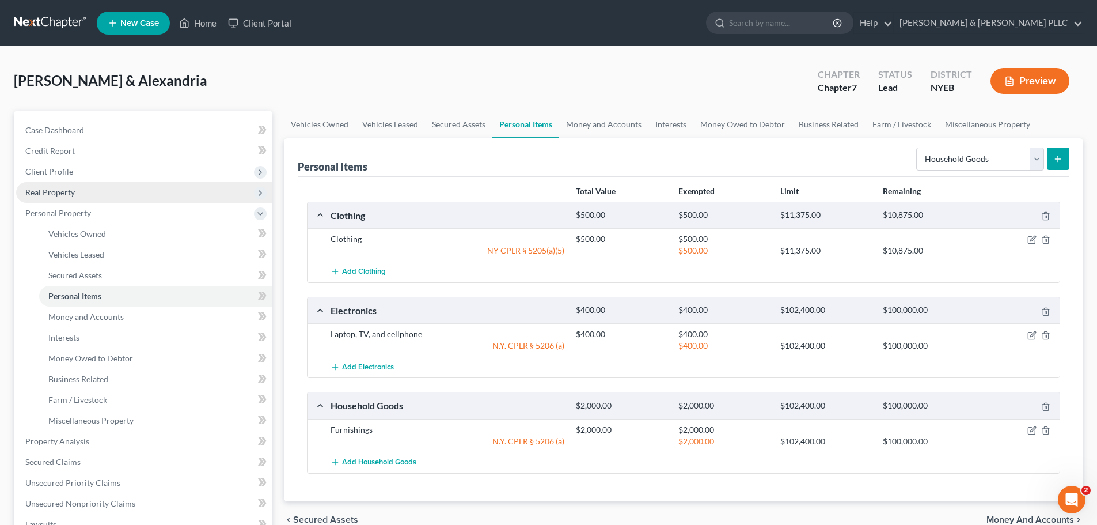
click at [106, 182] on span "Real Property" at bounding box center [144, 192] width 256 height 21
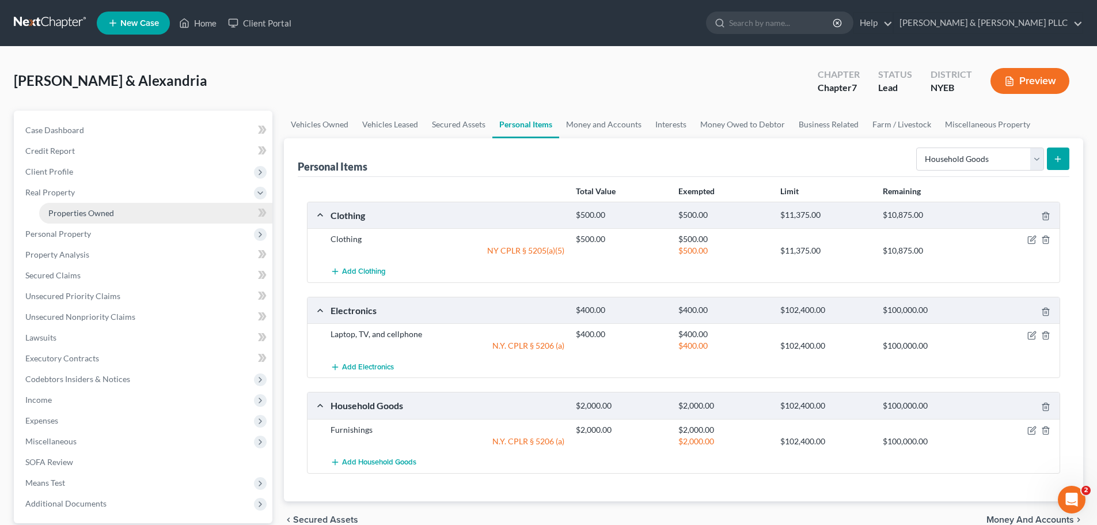
click at [93, 205] on link "Properties Owned" at bounding box center [155, 213] width 233 height 21
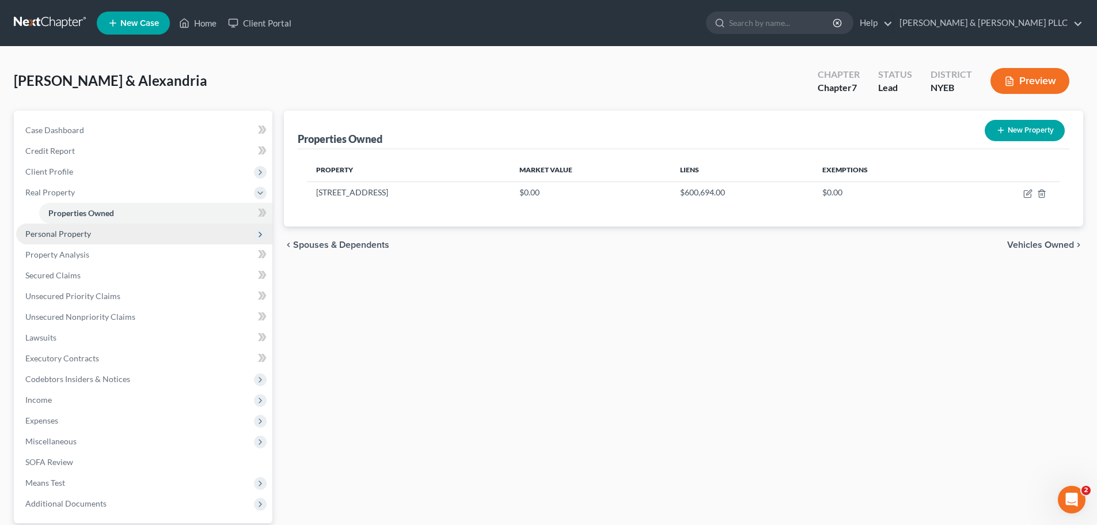
drag, startPoint x: 154, startPoint y: 229, endPoint x: 149, endPoint y: 233, distance: 7.4
click at [154, 229] on span "Personal Property" at bounding box center [144, 233] width 256 height 21
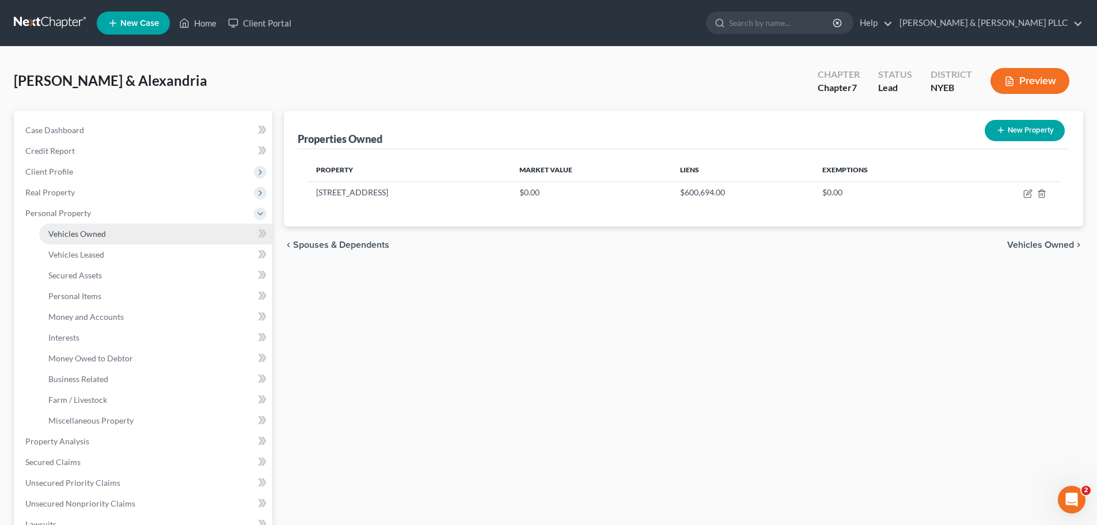
click at [140, 237] on link "Vehicles Owned" at bounding box center [155, 233] width 233 height 21
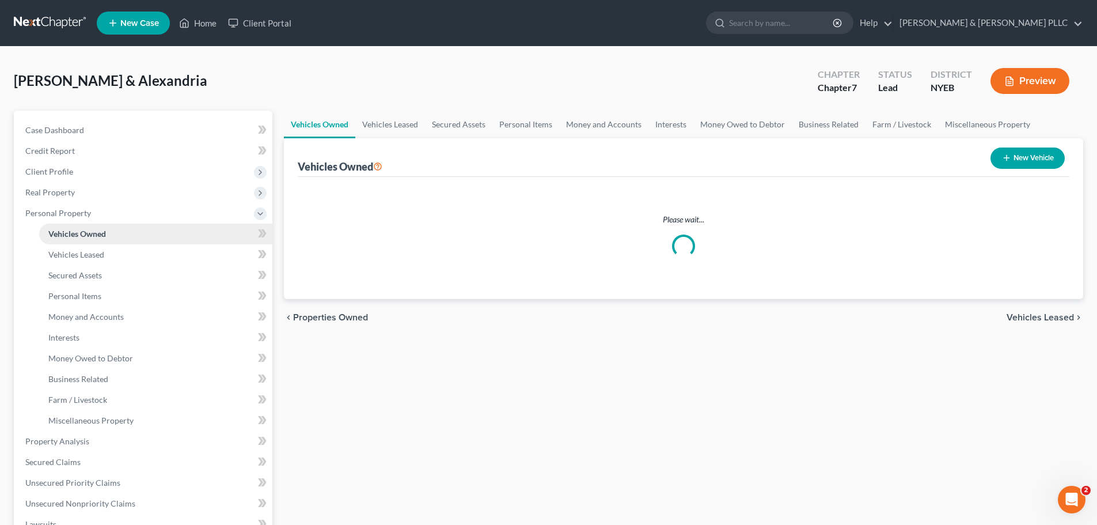
click at [170, 233] on link "Vehicles Owned" at bounding box center [155, 233] width 233 height 21
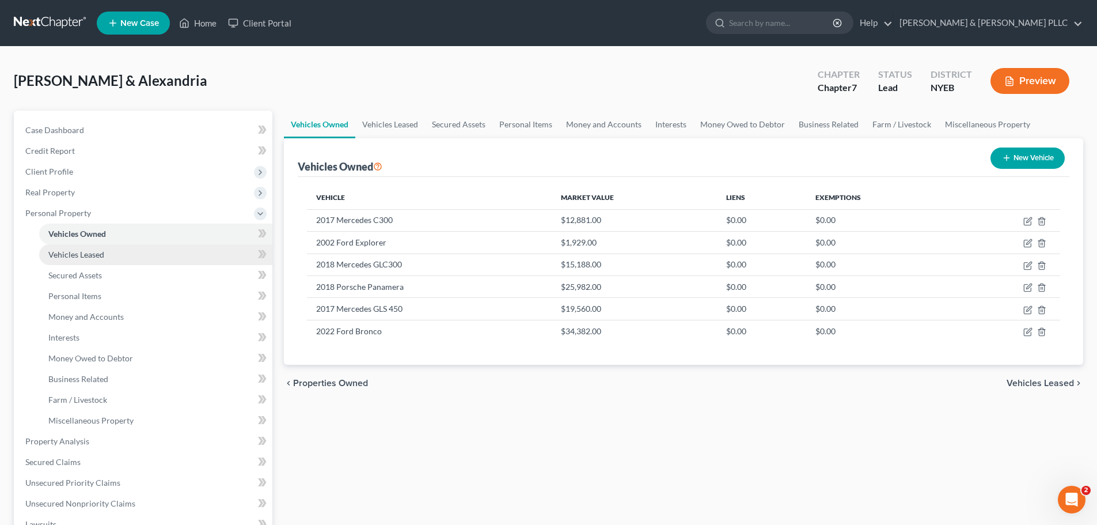
click at [164, 251] on link "Vehicles Leased" at bounding box center [155, 254] width 233 height 21
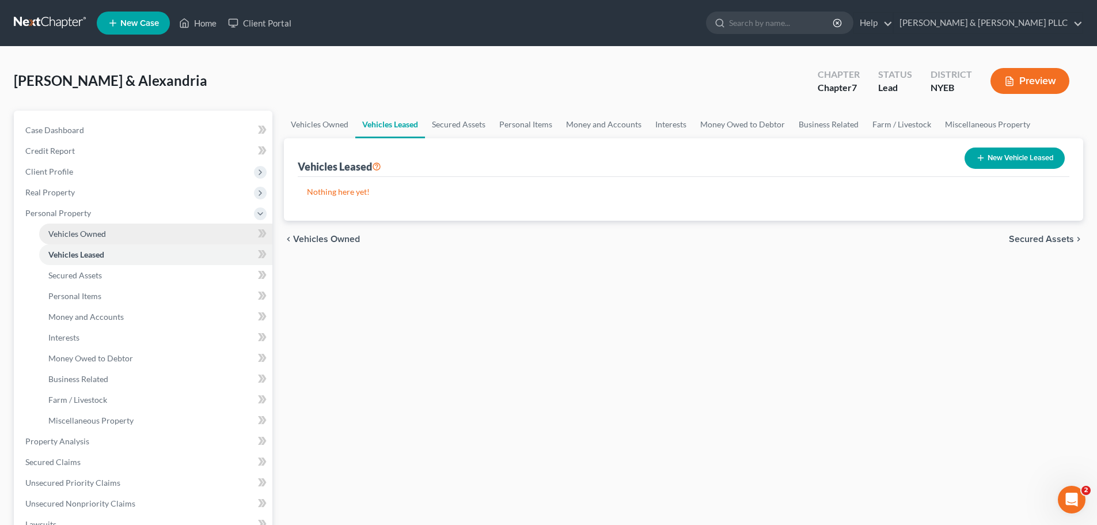
click at [170, 234] on link "Vehicles Owned" at bounding box center [155, 233] width 233 height 21
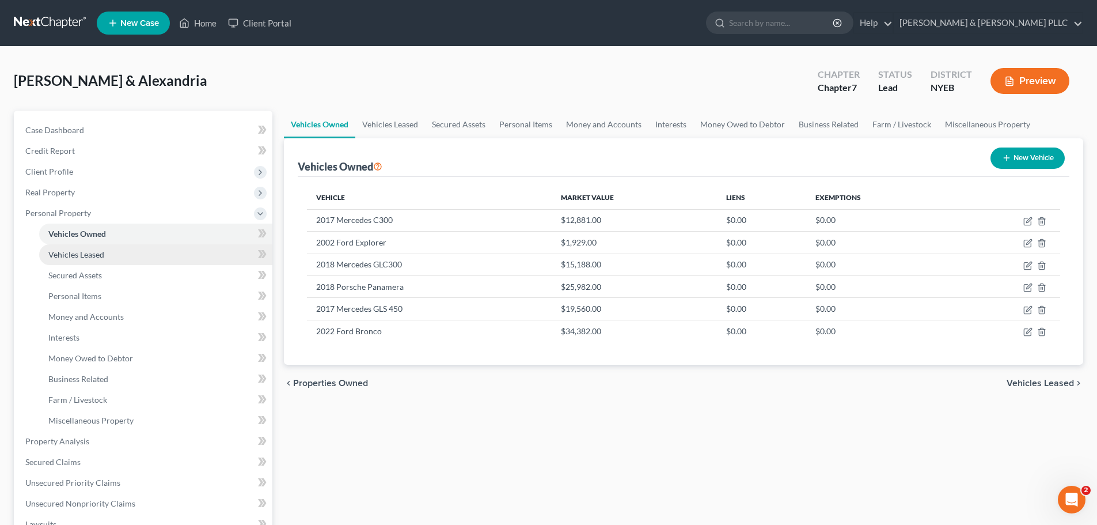
click at [165, 262] on link "Vehicles Leased" at bounding box center [155, 254] width 233 height 21
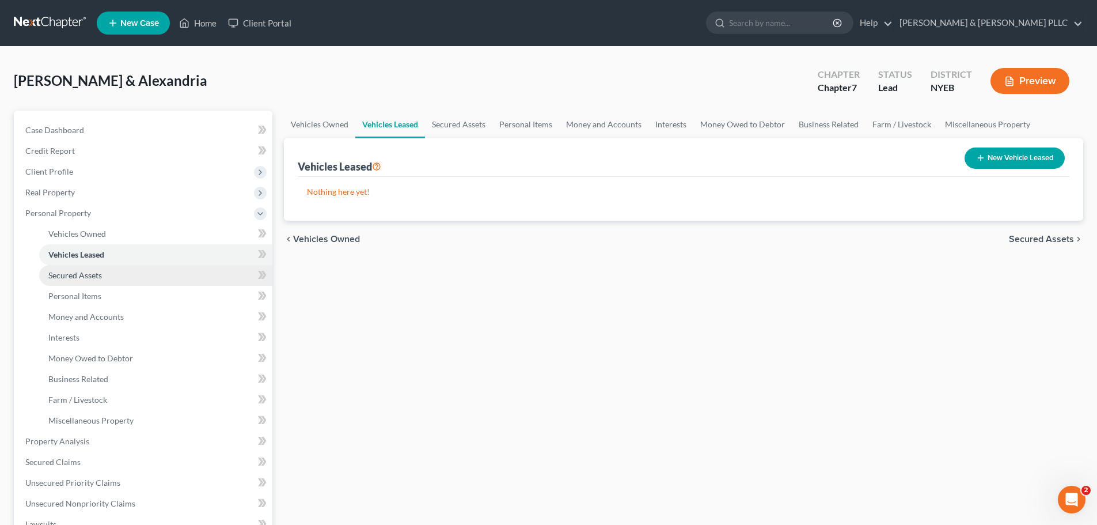
click at [159, 276] on link "Secured Assets" at bounding box center [155, 275] width 233 height 21
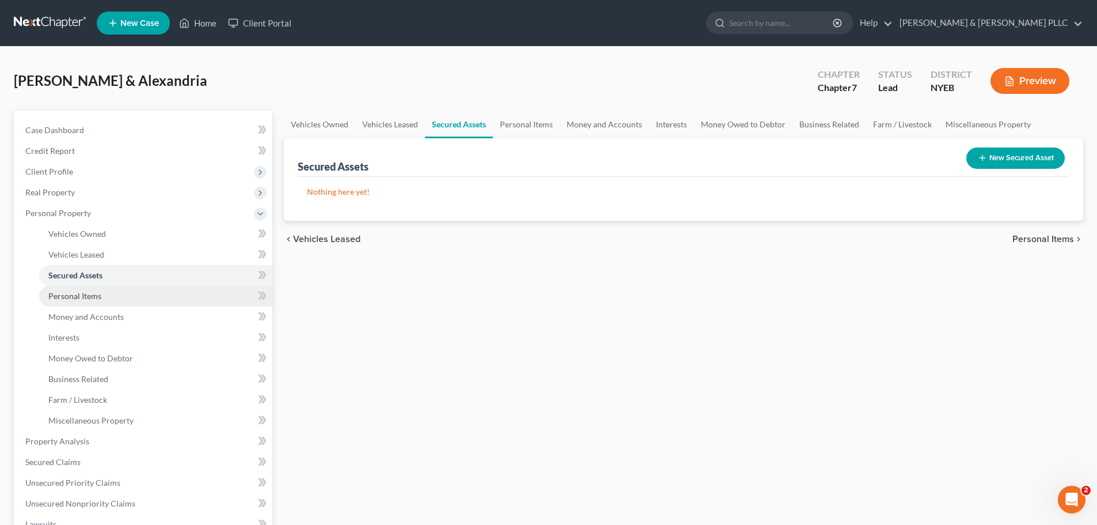
click at [159, 289] on link "Personal Items" at bounding box center [155, 296] width 233 height 21
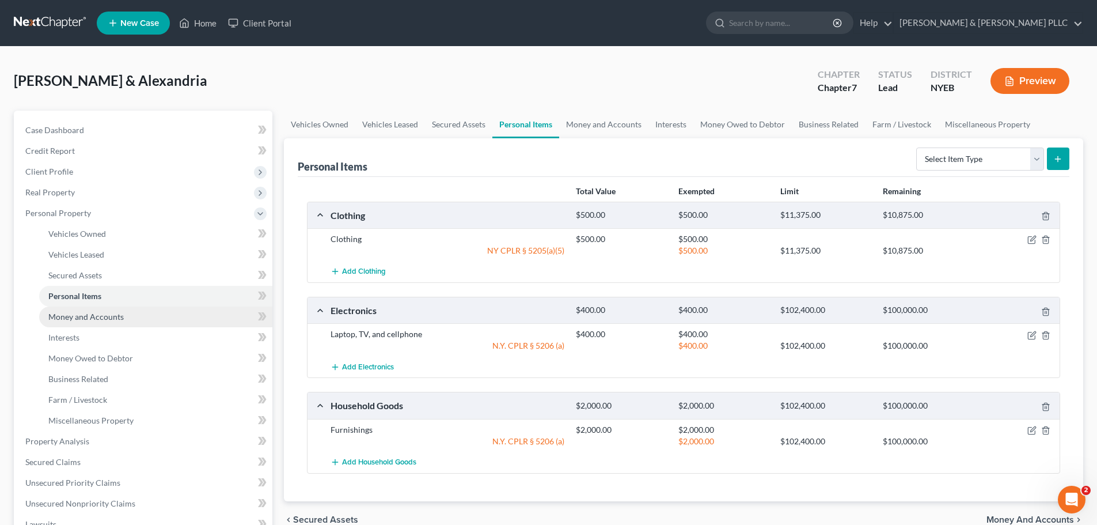
click at [164, 306] on ul "Vehicles Owned Vehicles Leased Machinery and Vehicles Office Related" at bounding box center [144, 326] width 256 height 207
click at [164, 325] on link "Money and Accounts" at bounding box center [155, 316] width 233 height 21
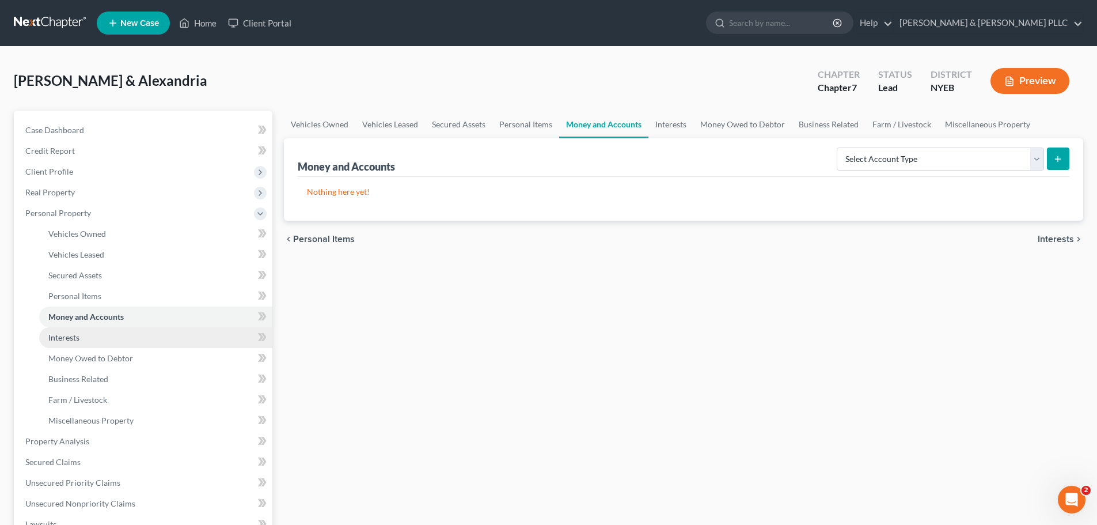
click at [60, 339] on span "Interests" at bounding box center [63, 337] width 31 height 10
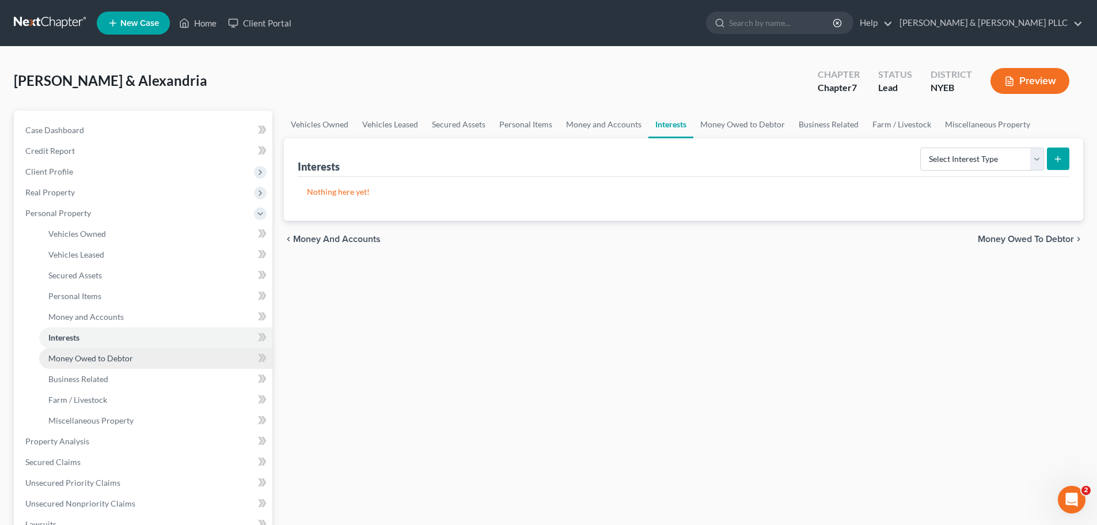
click at [78, 354] on span "Money Owed to Debtor" at bounding box center [90, 358] width 85 height 10
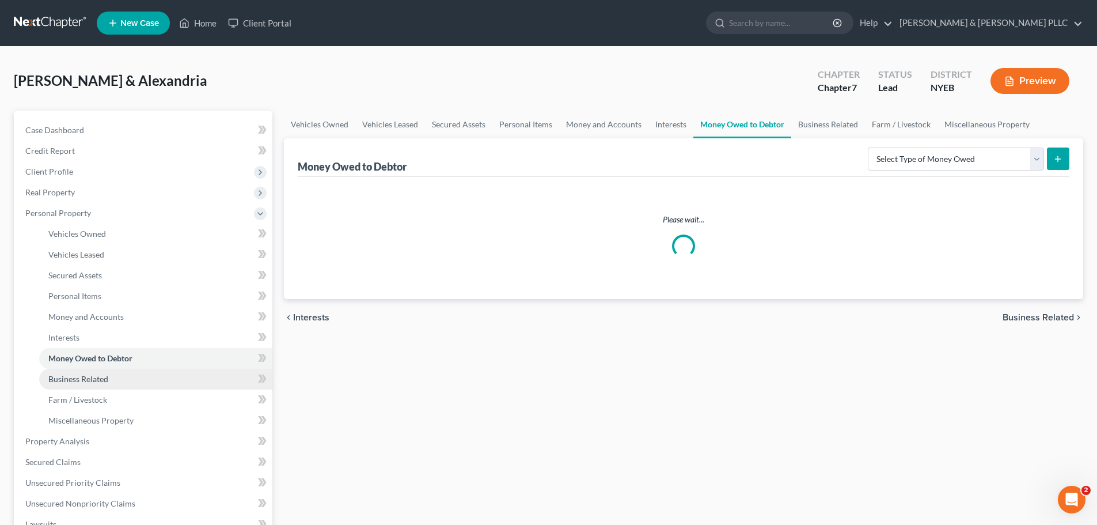
click at [85, 372] on link "Business Related" at bounding box center [155, 379] width 233 height 21
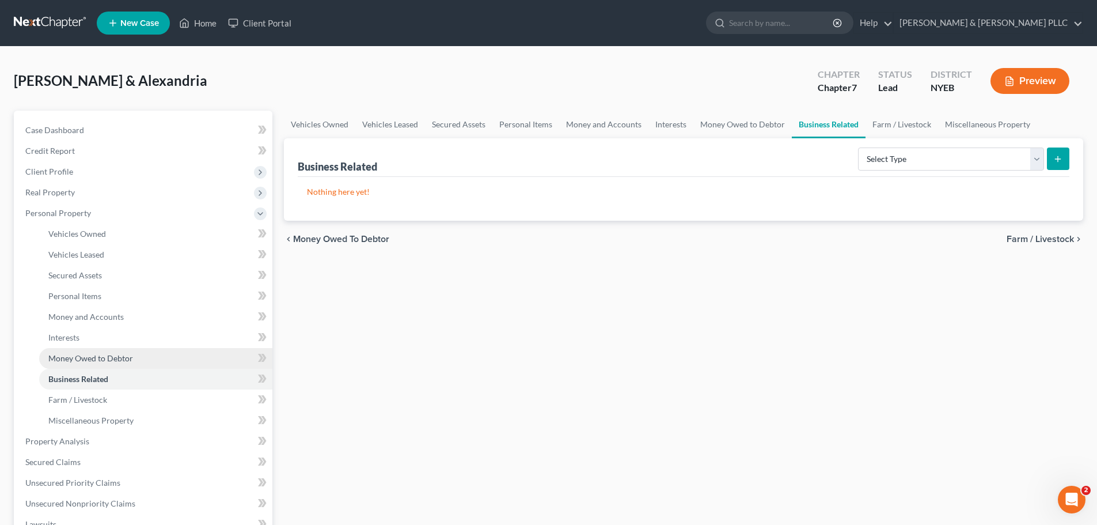
click at [98, 352] on link "Money Owed to Debtor" at bounding box center [155, 358] width 233 height 21
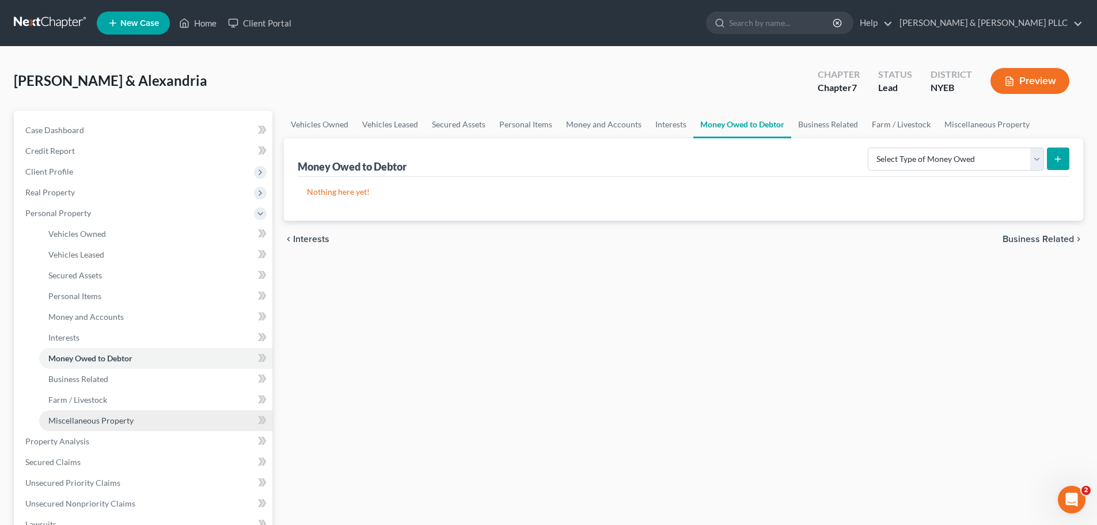
click at [119, 412] on link "Miscellaneous Property" at bounding box center [155, 420] width 233 height 21
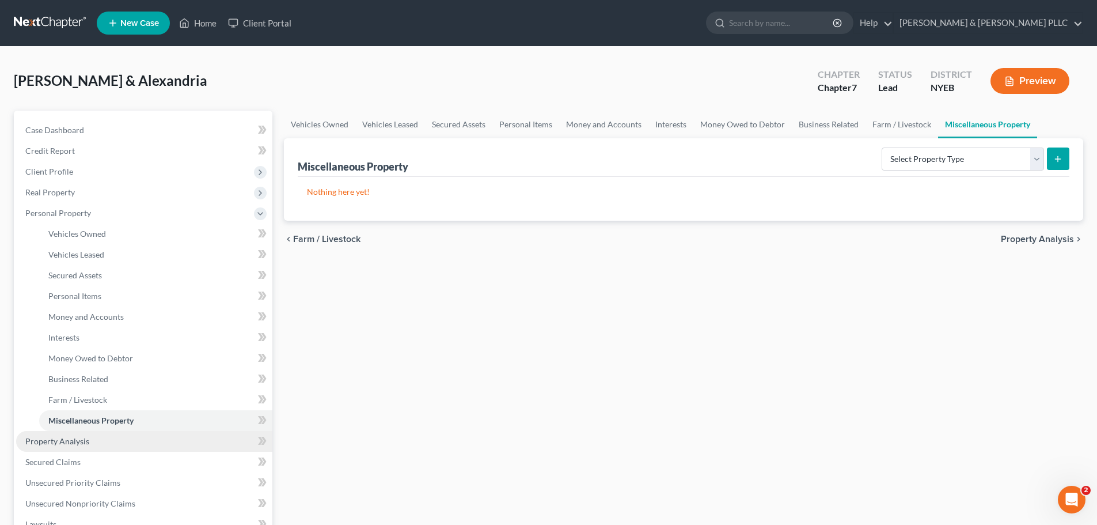
click at [115, 437] on link "Property Analysis" at bounding box center [144, 441] width 256 height 21
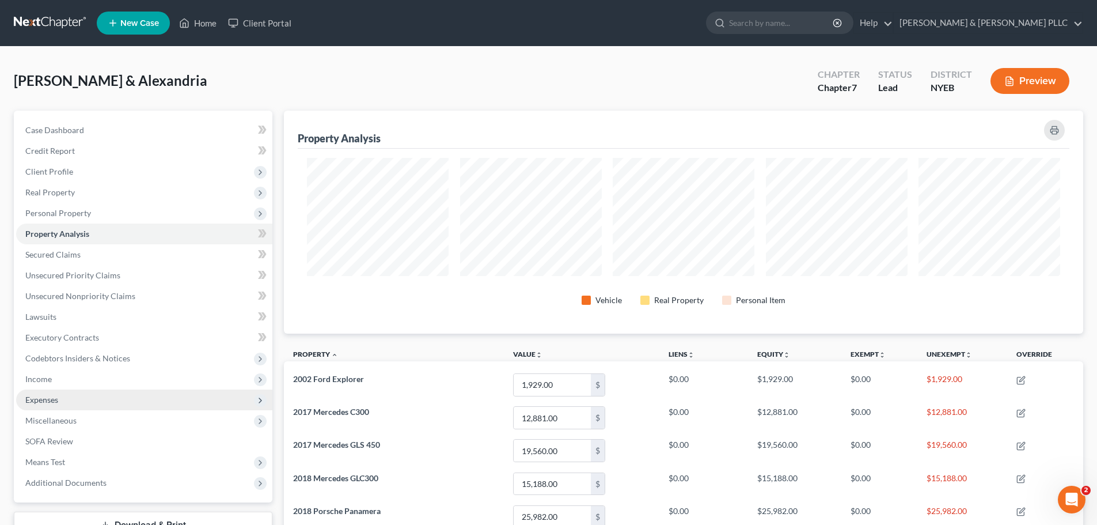
scroll to position [223, 799]
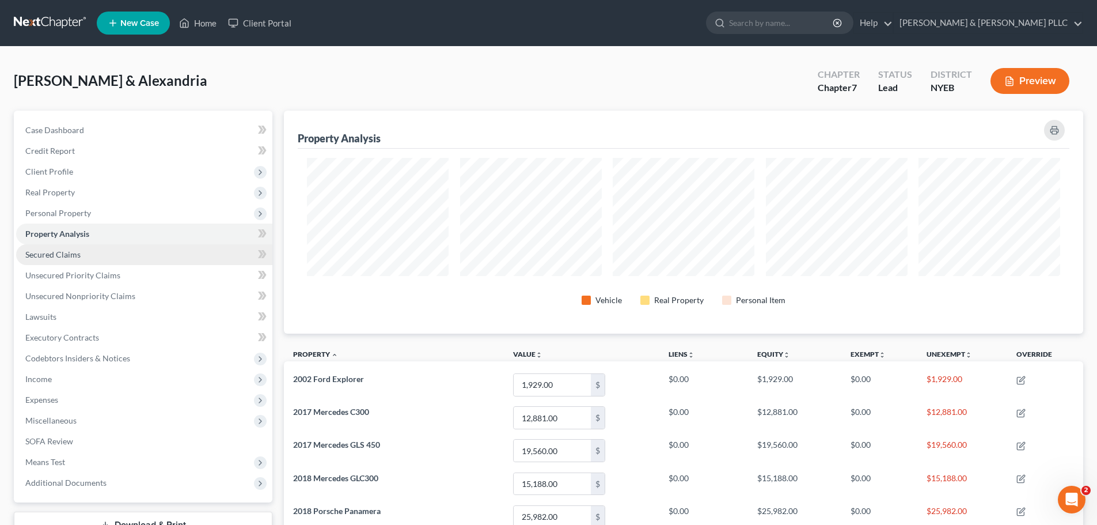
click at [140, 250] on link "Secured Claims" at bounding box center [144, 254] width 256 height 21
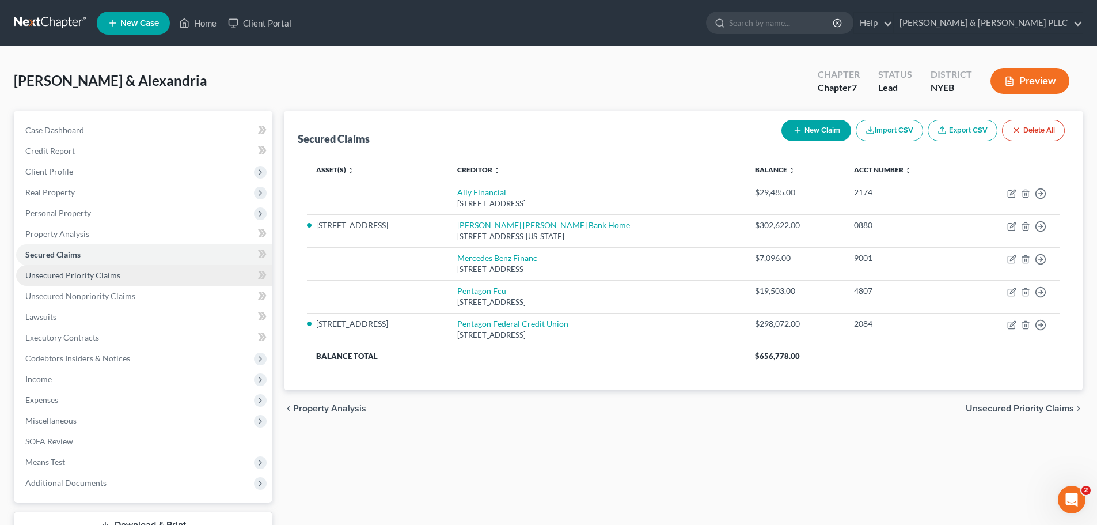
click at [147, 265] on link "Unsecured Priority Claims" at bounding box center [144, 275] width 256 height 21
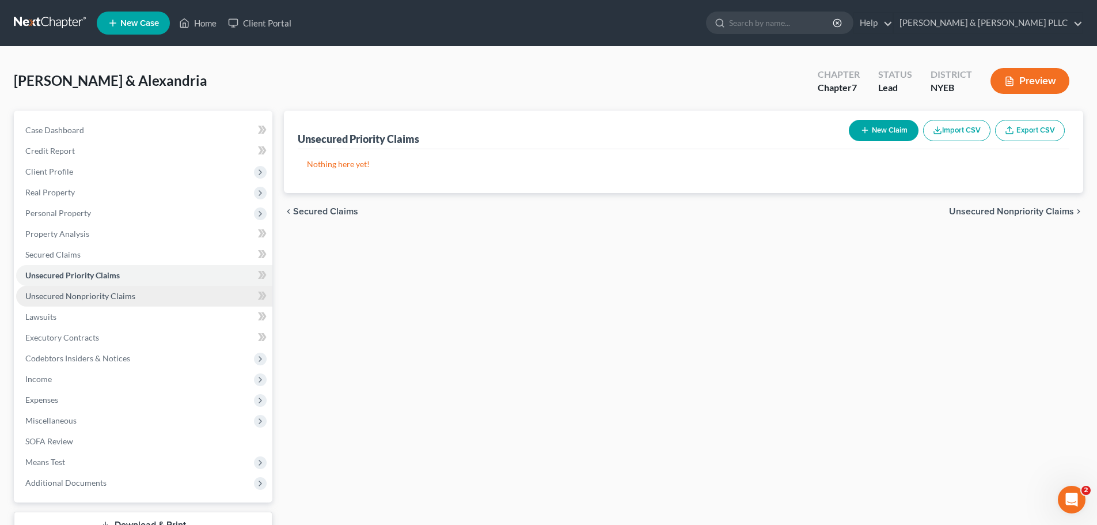
click at [140, 295] on link "Unsecured Nonpriority Claims" at bounding box center [144, 296] width 256 height 21
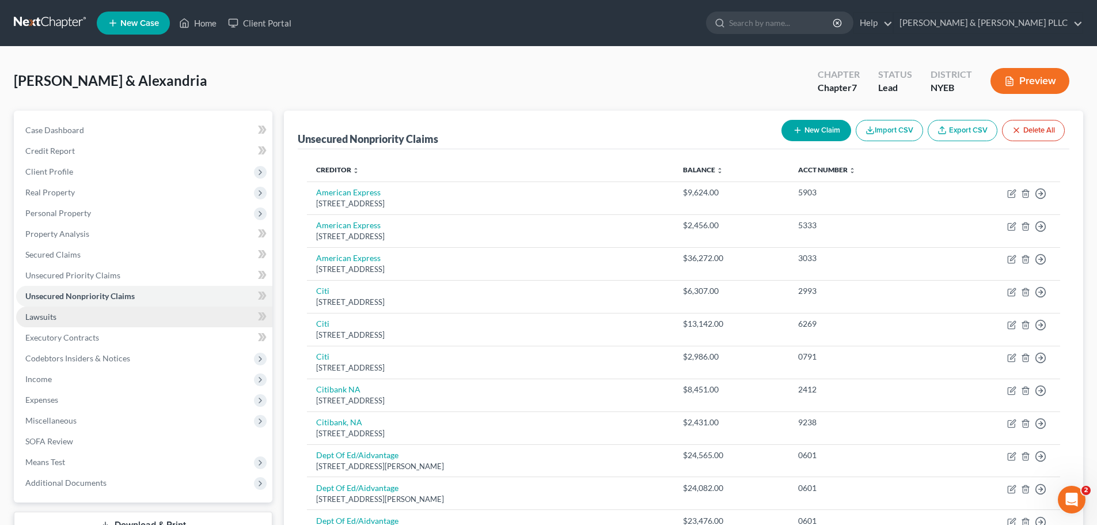
click at [135, 320] on link "Lawsuits" at bounding box center [144, 316] width 256 height 21
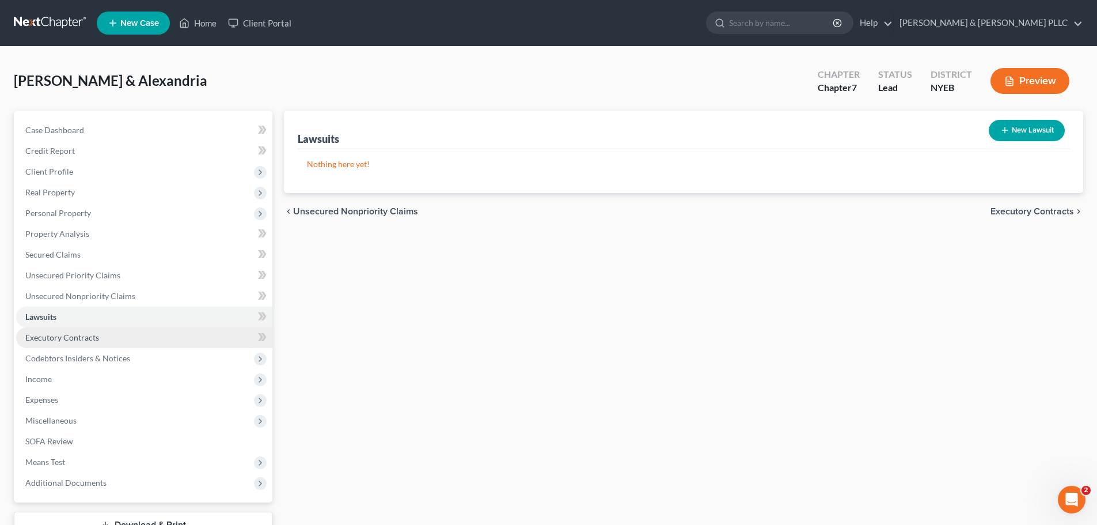
click at [134, 329] on link "Executory Contracts" at bounding box center [144, 337] width 256 height 21
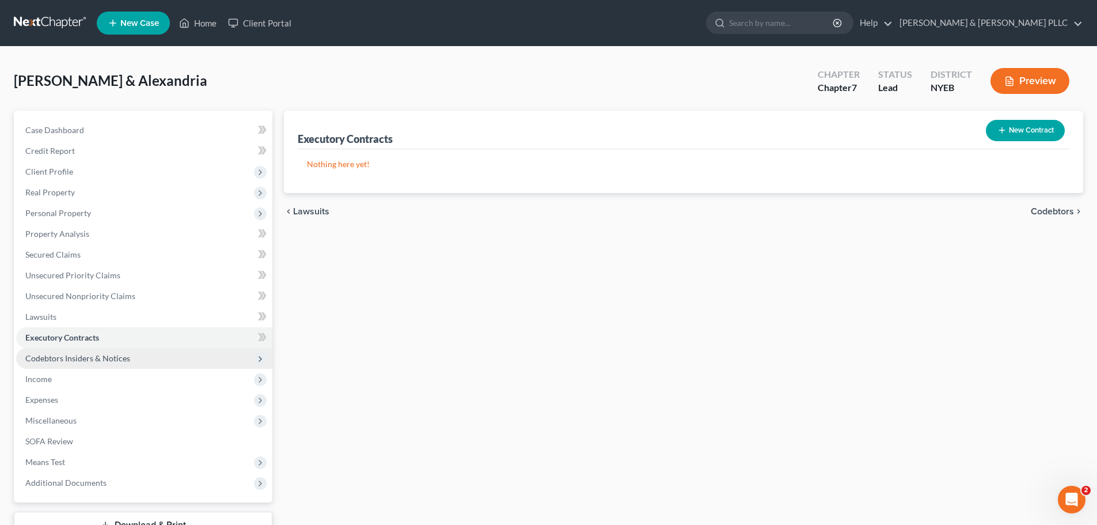
click at [132, 350] on span "Codebtors Insiders & Notices" at bounding box center [144, 358] width 256 height 21
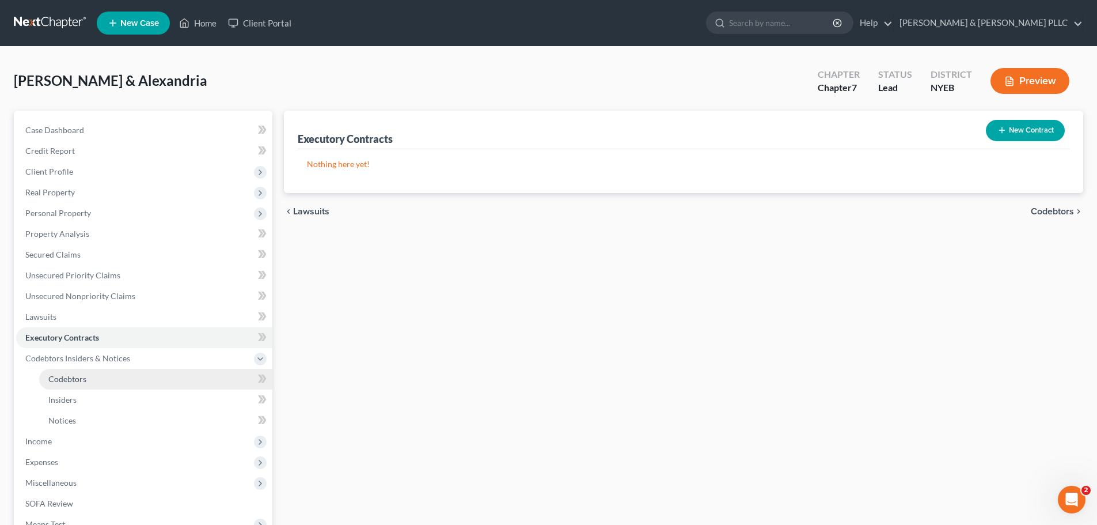
click at [119, 370] on link "Codebtors" at bounding box center [155, 379] width 233 height 21
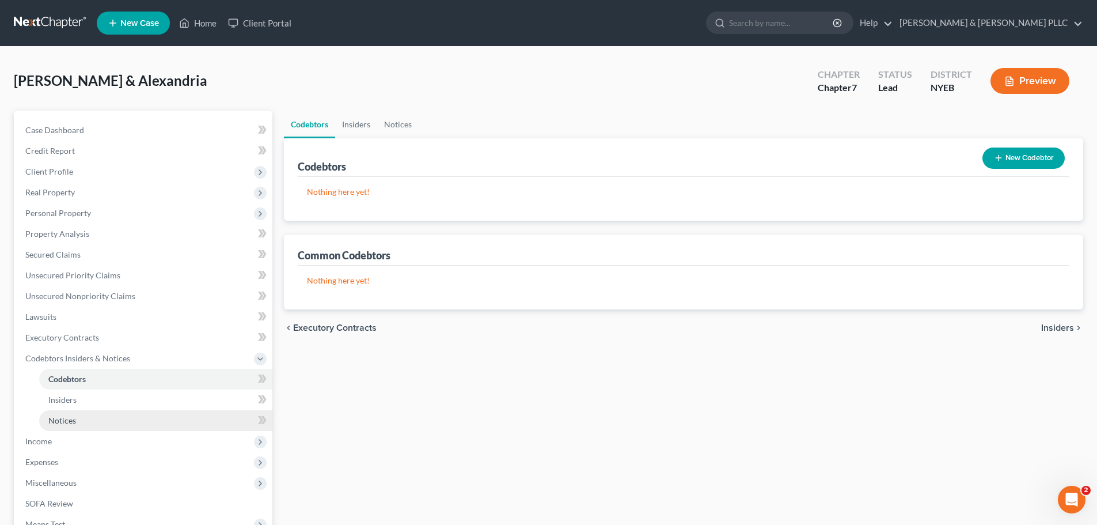
click at [138, 415] on link "Notices" at bounding box center [155, 420] width 233 height 21
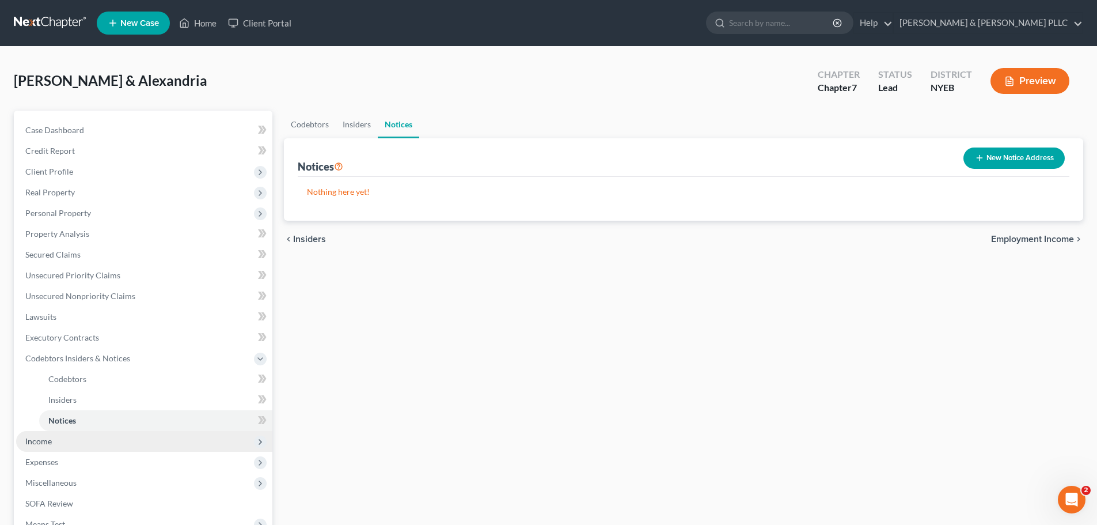
click at [136, 432] on span "Income" at bounding box center [144, 441] width 256 height 21
click at [137, 434] on link "Expected Change in Income" at bounding box center [155, 441] width 233 height 21
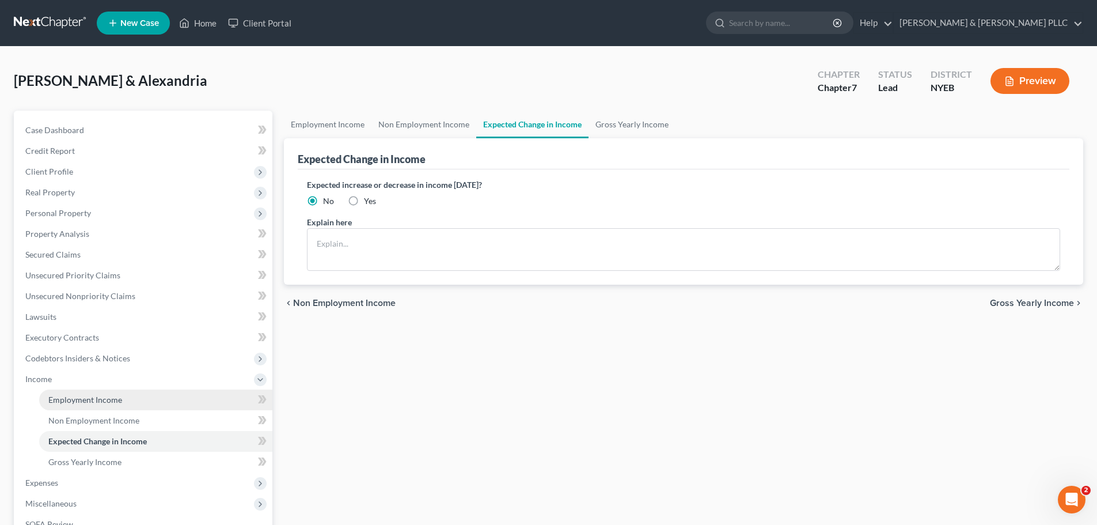
click at [113, 399] on span "Employment Income" at bounding box center [85, 400] width 74 height 10
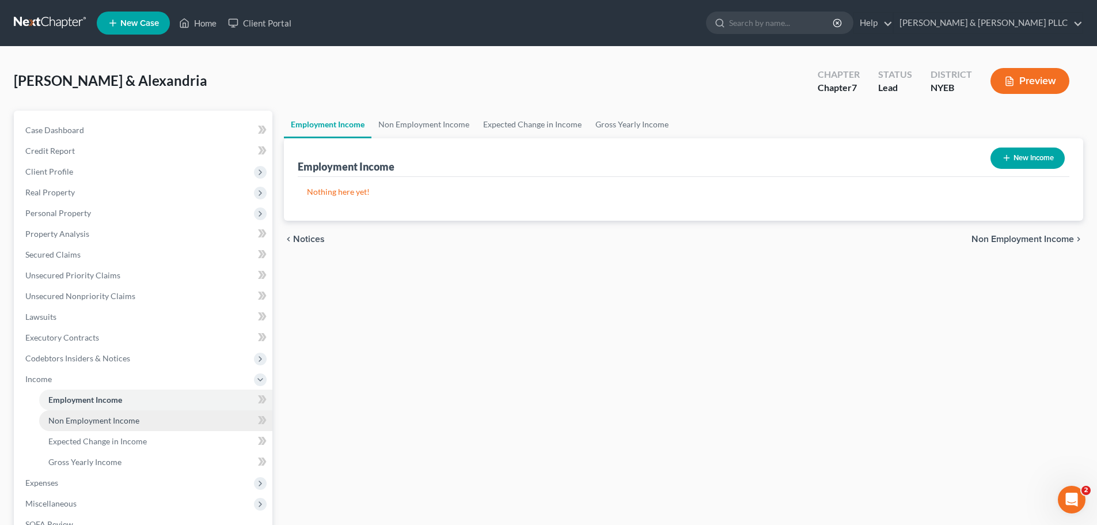
click at [116, 415] on span "Non Employment Income" at bounding box center [93, 420] width 91 height 10
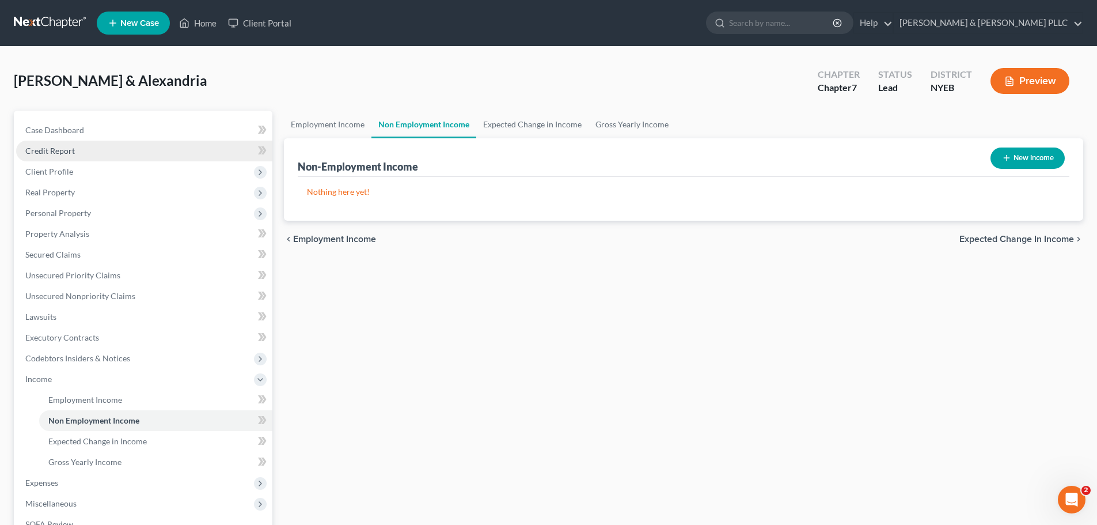
click at [195, 143] on link "Credit Report" at bounding box center [144, 151] width 256 height 21
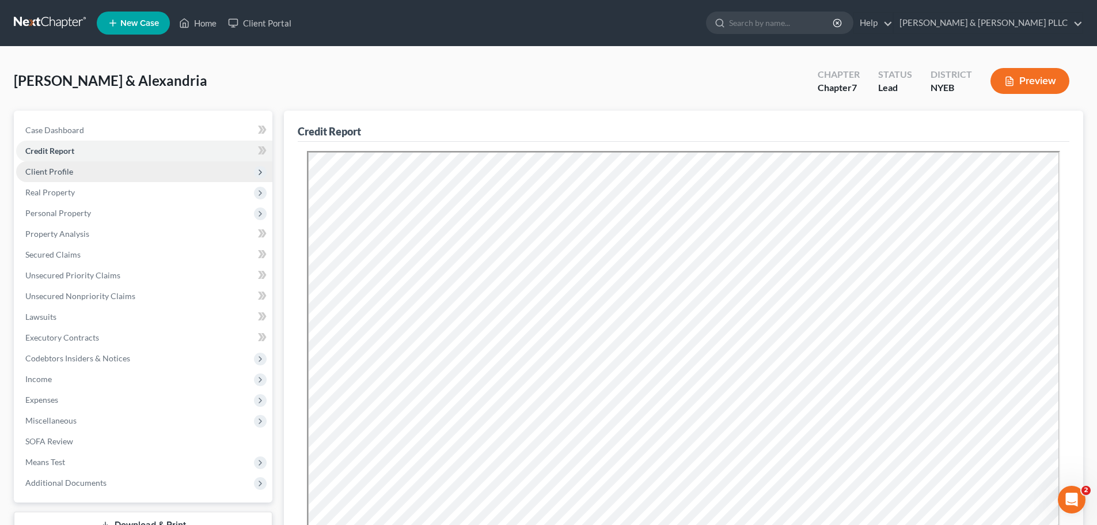
click at [183, 163] on span "Client Profile" at bounding box center [144, 171] width 256 height 21
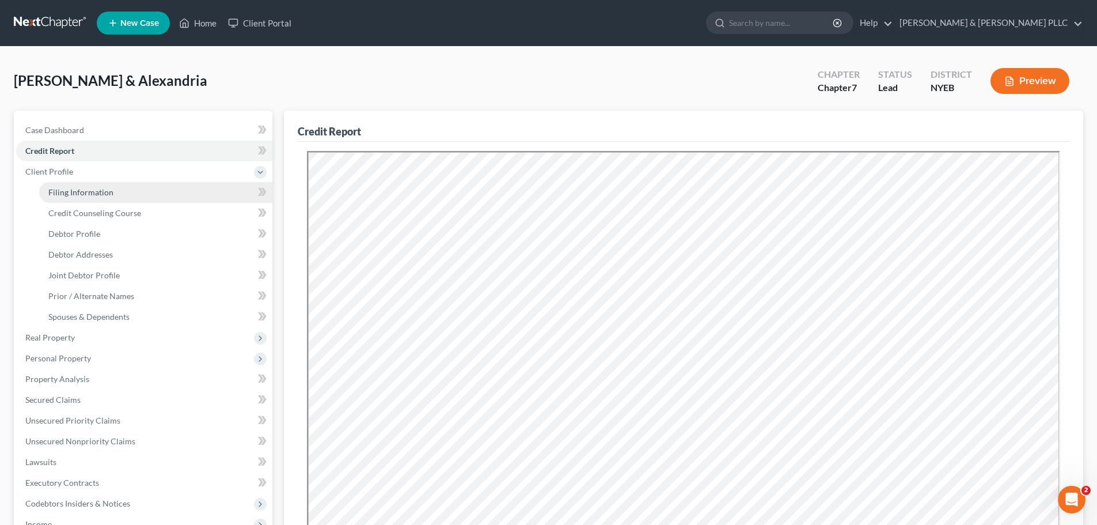
click at [173, 195] on link "Filing Information" at bounding box center [155, 192] width 233 height 21
select select "1"
select select "0"
select select "53"
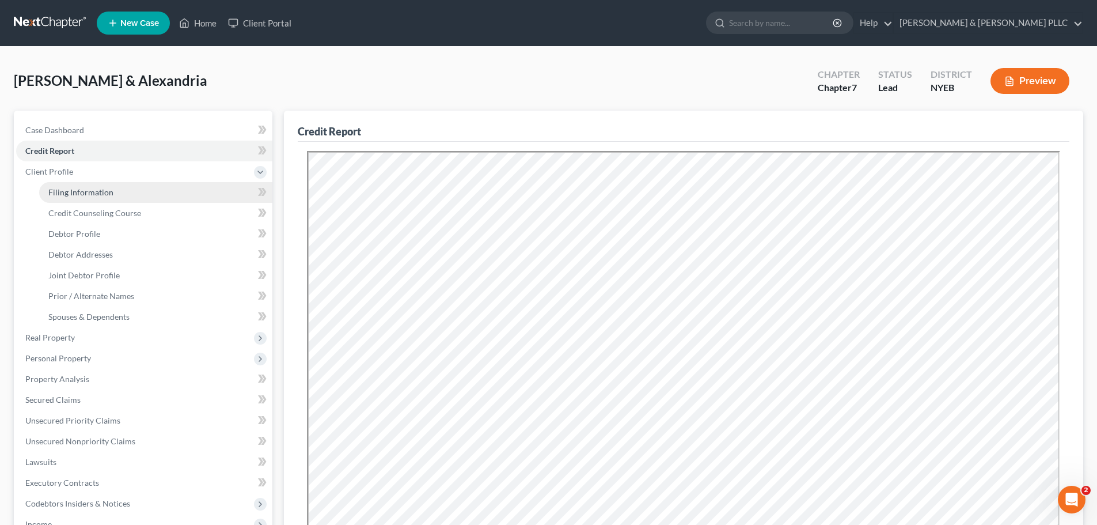
select select "35"
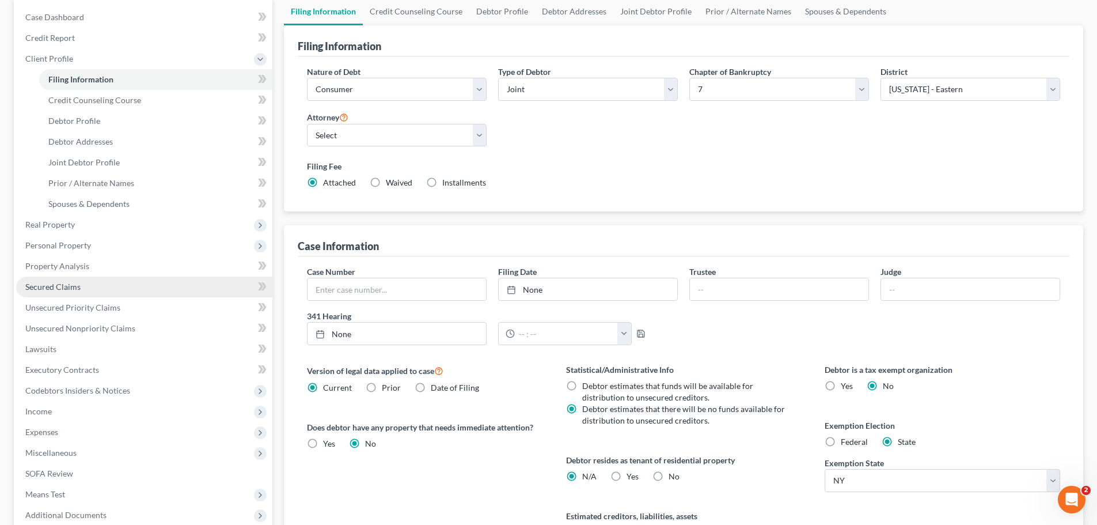
scroll to position [115, 0]
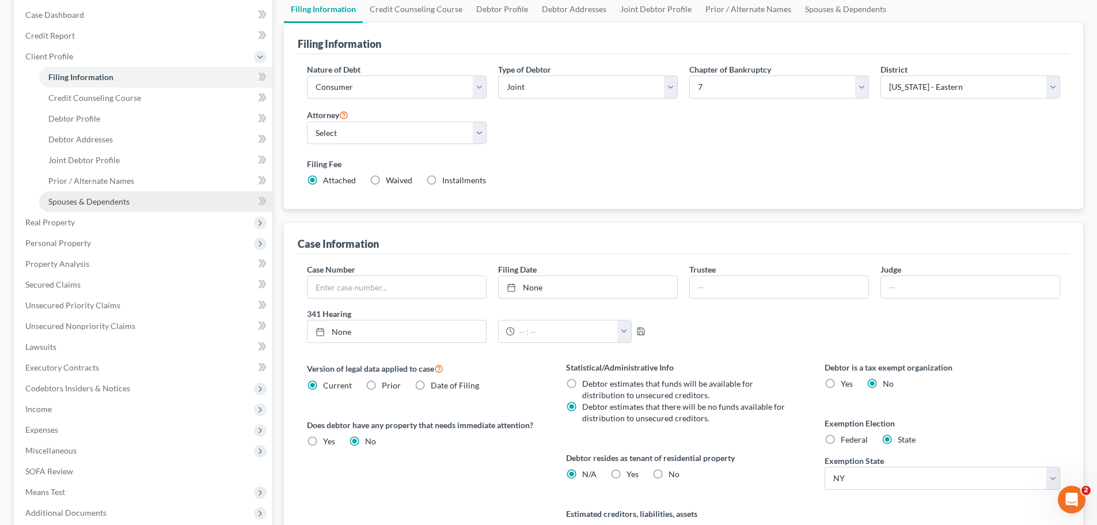
click at [157, 210] on link "Spouses & Dependents" at bounding box center [155, 201] width 233 height 21
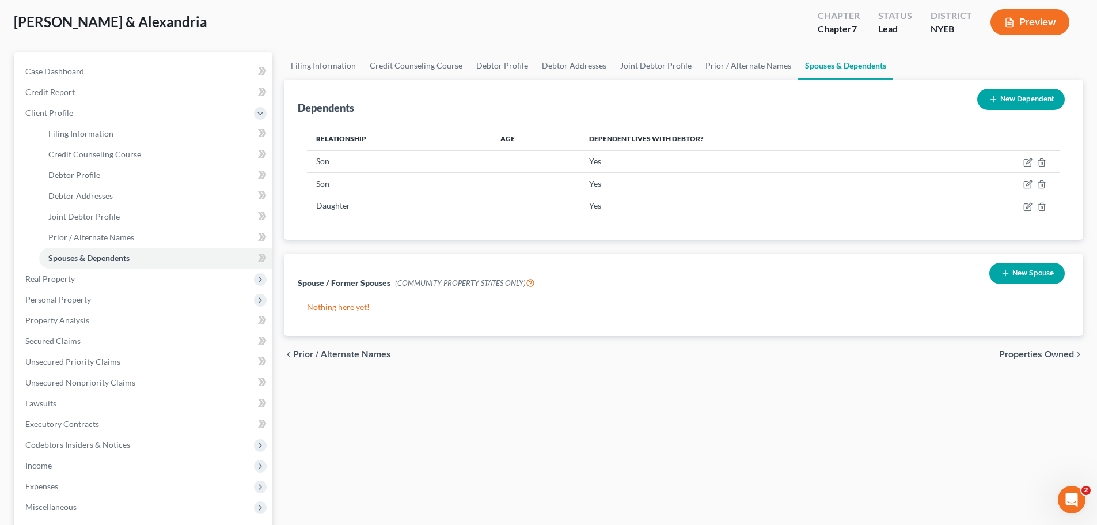
scroll to position [58, 0]
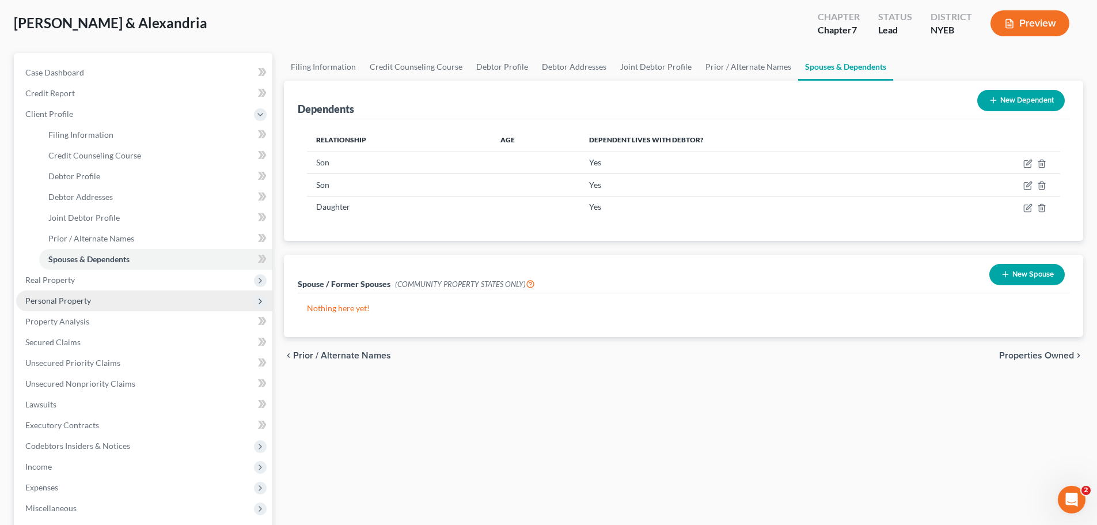
click at [147, 292] on span "Personal Property" at bounding box center [144, 300] width 256 height 21
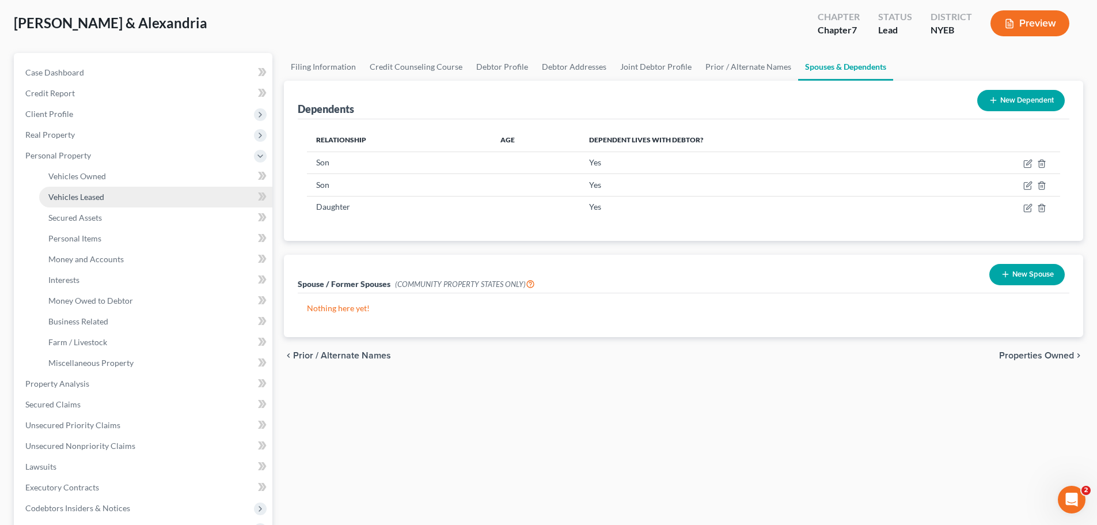
click at [149, 192] on link "Vehicles Leased" at bounding box center [155, 197] width 233 height 21
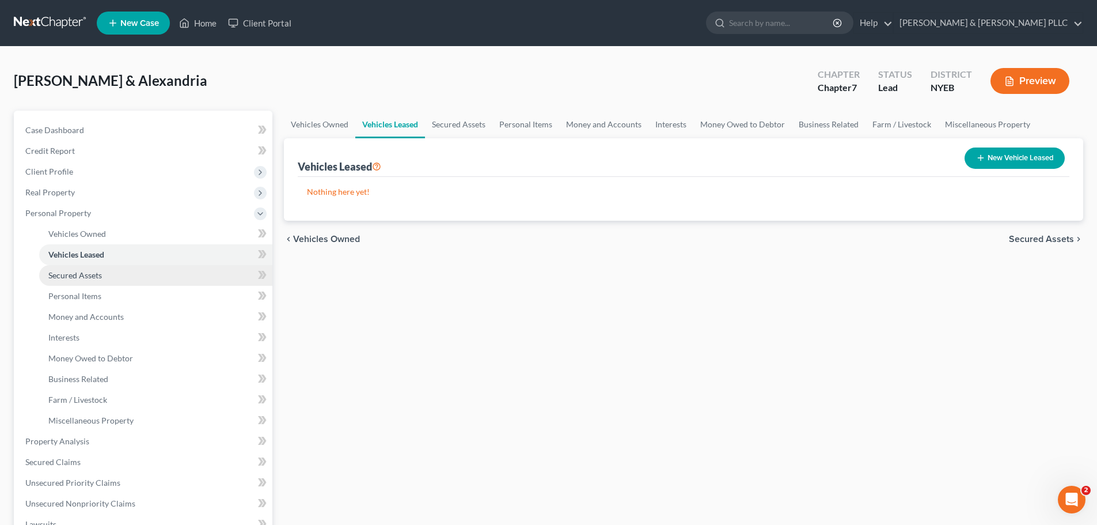
click at [135, 275] on link "Secured Assets" at bounding box center [155, 275] width 233 height 21
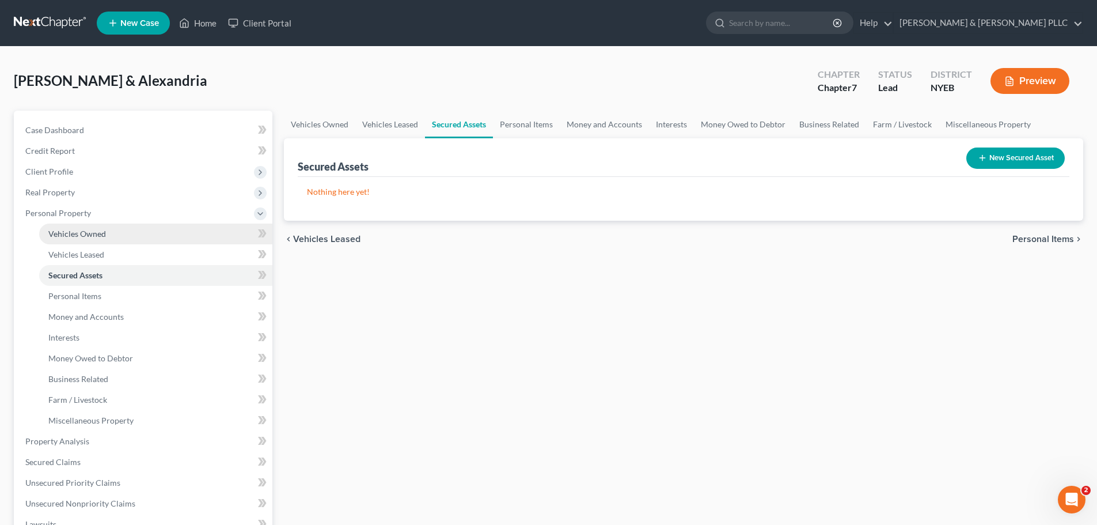
click at [139, 236] on link "Vehicles Owned" at bounding box center [155, 233] width 233 height 21
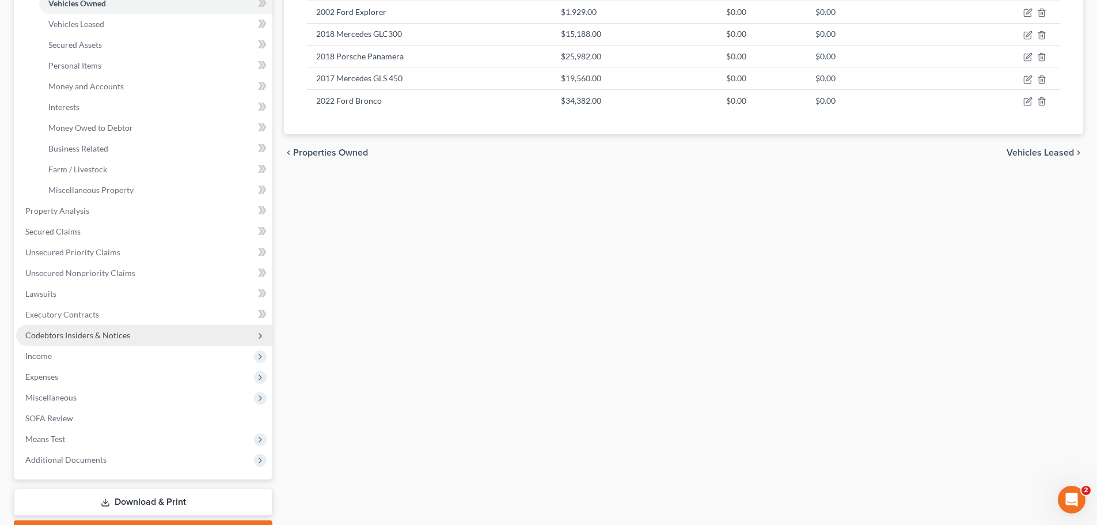
click at [116, 343] on span "Codebtors Insiders & Notices" at bounding box center [144, 335] width 256 height 21
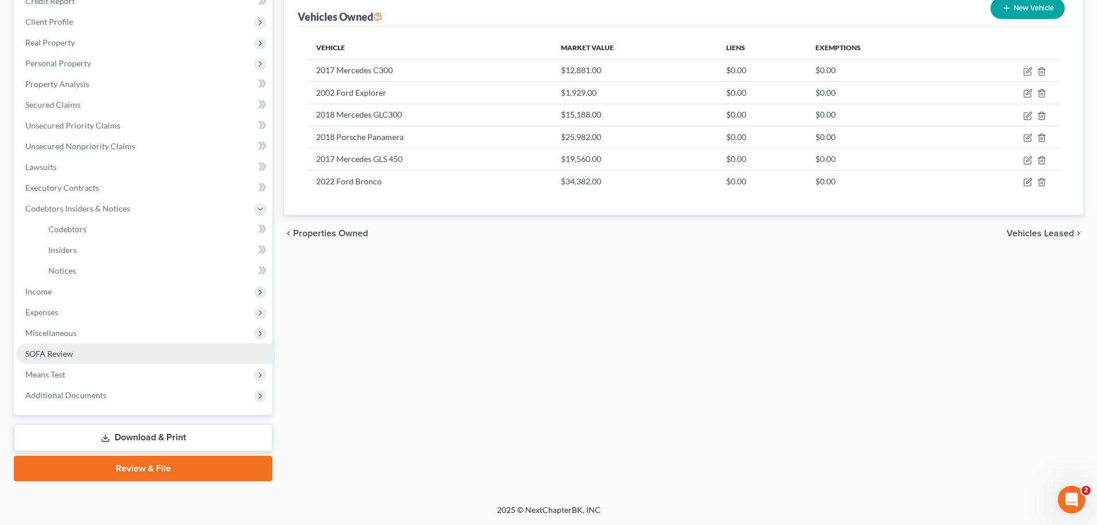
scroll to position [150, 0]
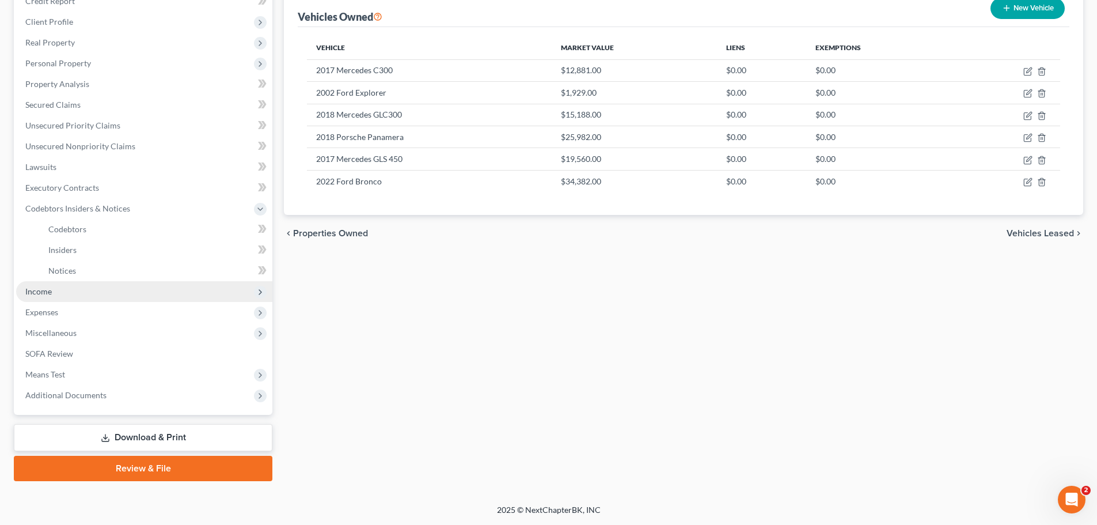
click at [92, 300] on span "Income" at bounding box center [144, 291] width 256 height 21
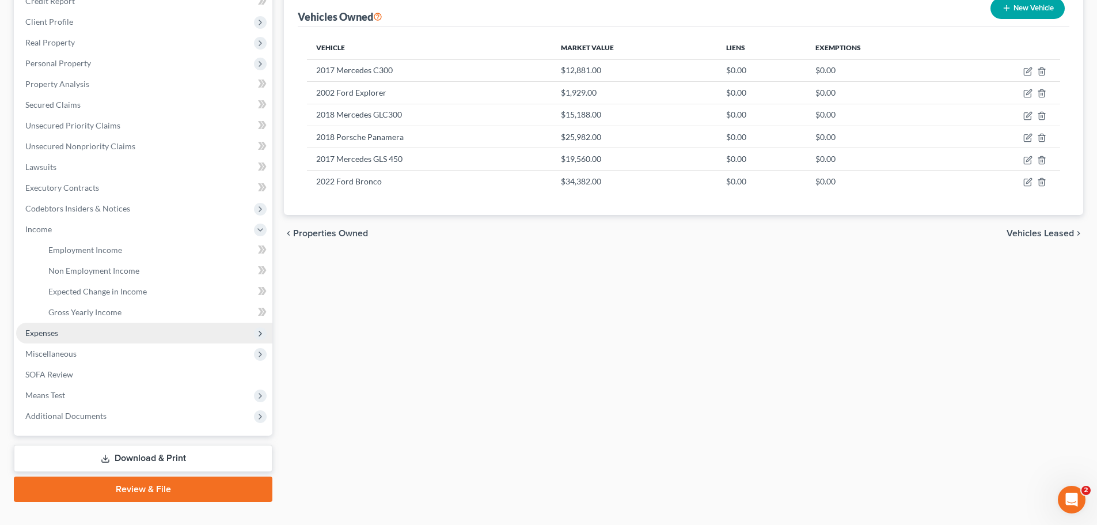
click at [103, 340] on span "Expenses" at bounding box center [144, 333] width 256 height 21
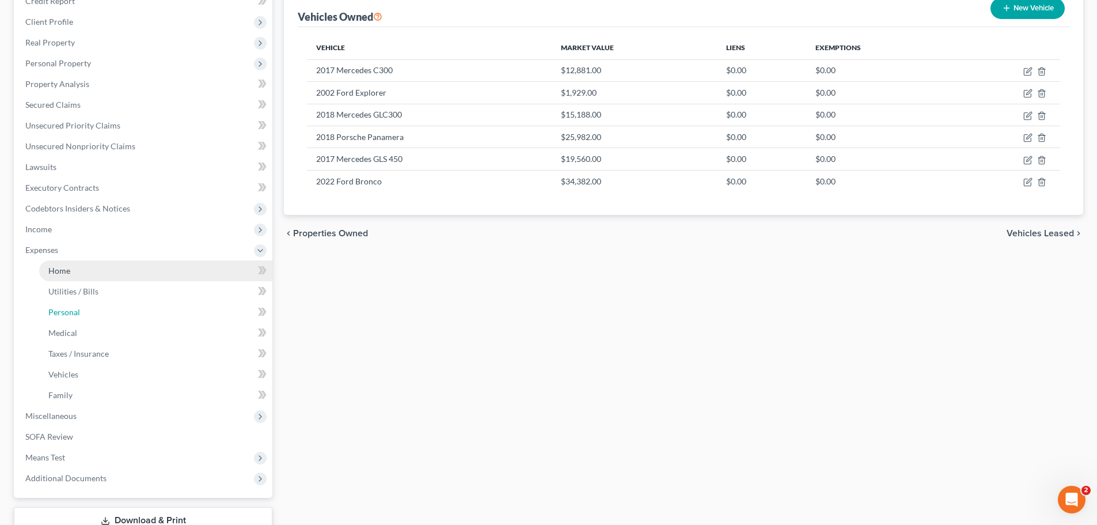
click at [115, 320] on link "Personal" at bounding box center [155, 312] width 233 height 21
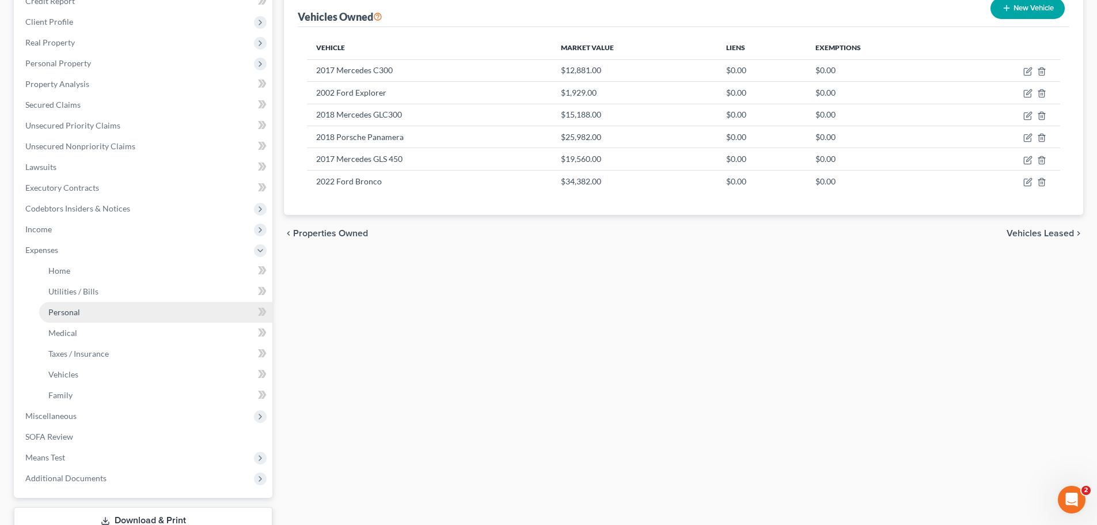
click at [116, 320] on link "Personal" at bounding box center [155, 312] width 233 height 21
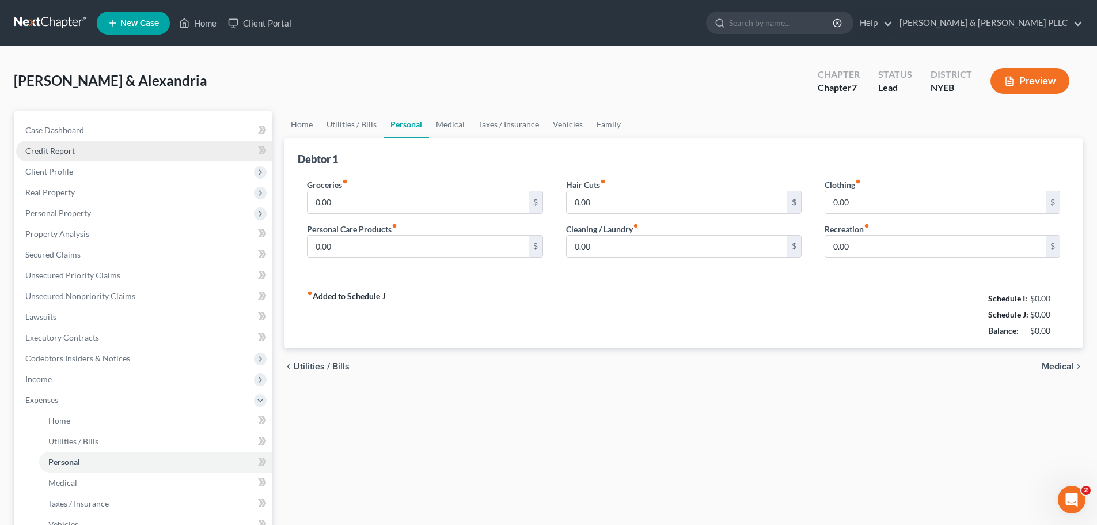
click at [142, 159] on link "Credit Report" at bounding box center [144, 151] width 256 height 21
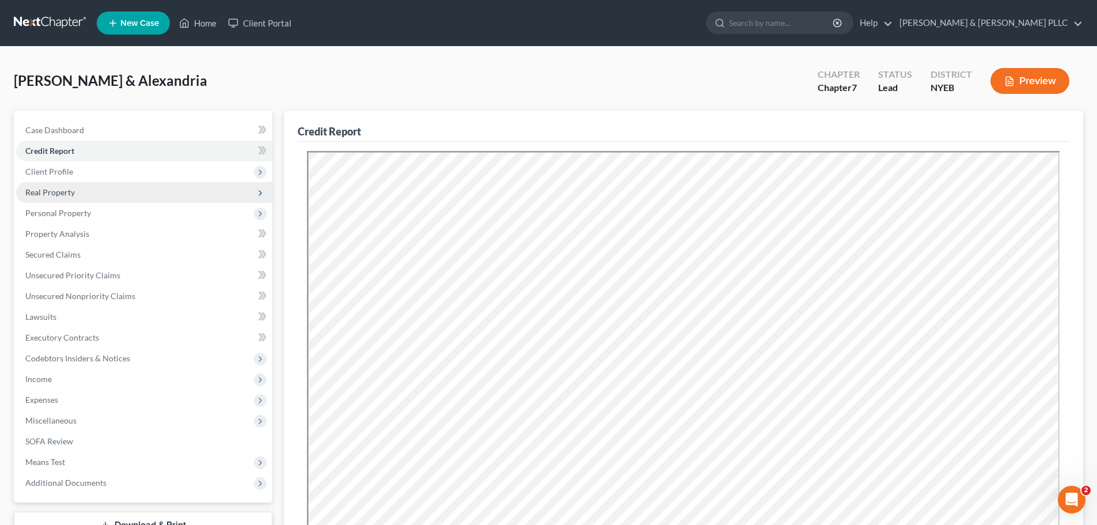
click at [44, 196] on span "Real Property" at bounding box center [50, 192] width 50 height 10
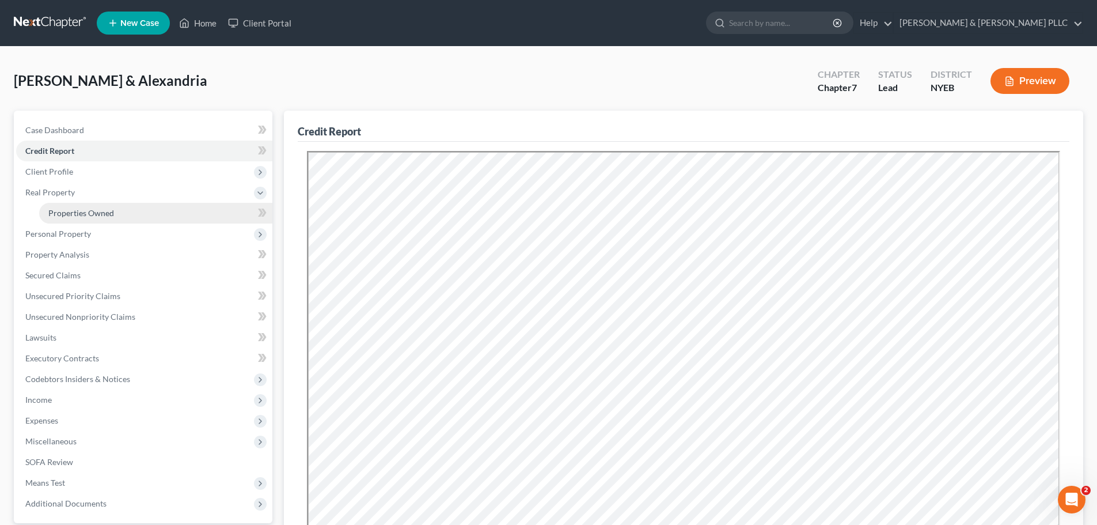
click at [74, 216] on span "Properties Owned" at bounding box center [81, 213] width 66 height 10
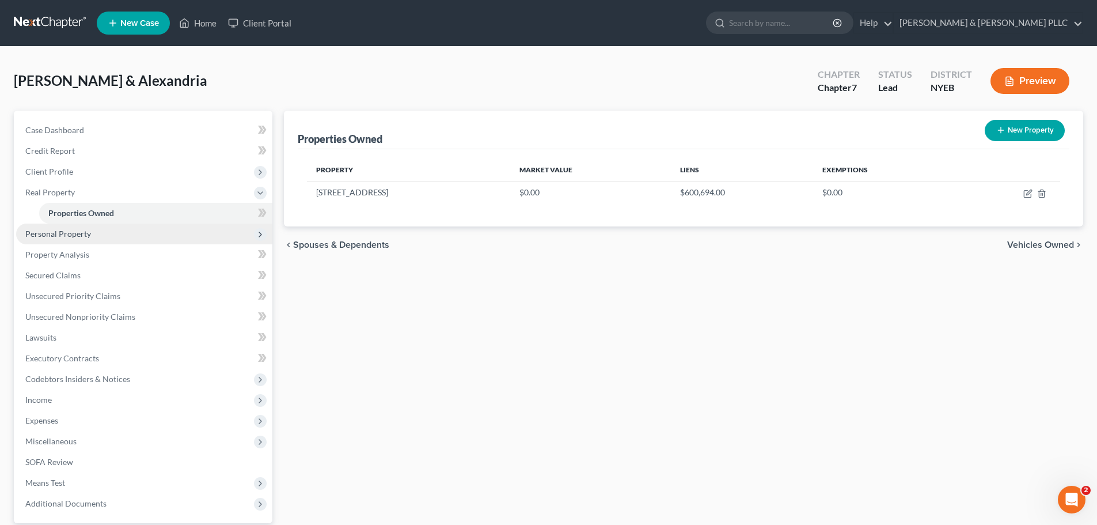
click at [82, 232] on span "Personal Property" at bounding box center [58, 234] width 66 height 10
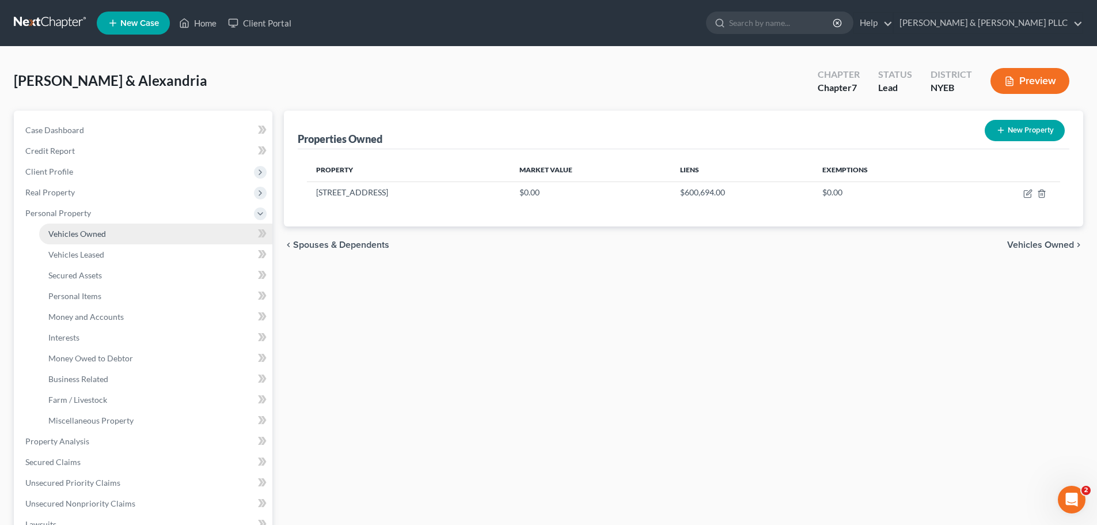
click at [94, 237] on span "Vehicles Owned" at bounding box center [77, 234] width 58 height 10
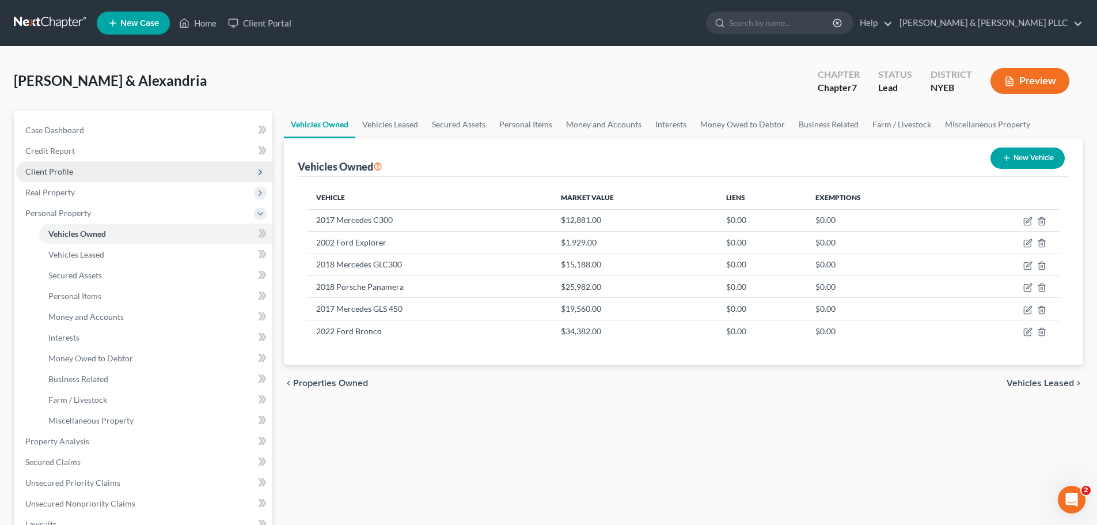
click at [120, 164] on span "Client Profile" at bounding box center [144, 171] width 256 height 21
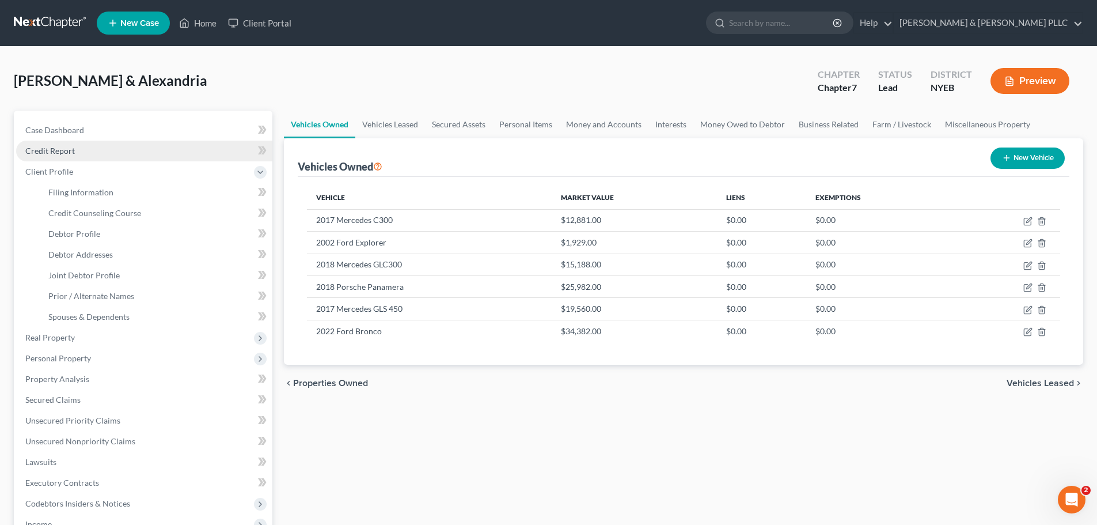
click at [119, 152] on link "Credit Report" at bounding box center [144, 151] width 256 height 21
